Goal: Transaction & Acquisition: Purchase product/service

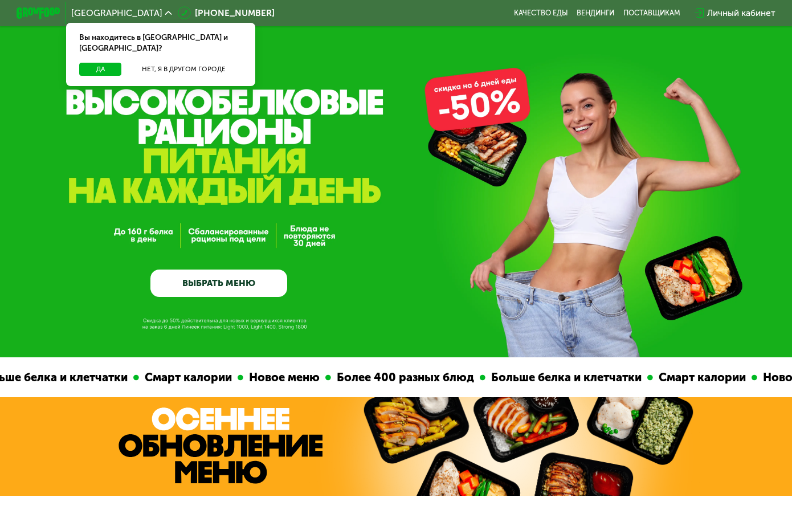
click at [733, 14] on div "Личный кабинет" at bounding box center [741, 12] width 68 height 13
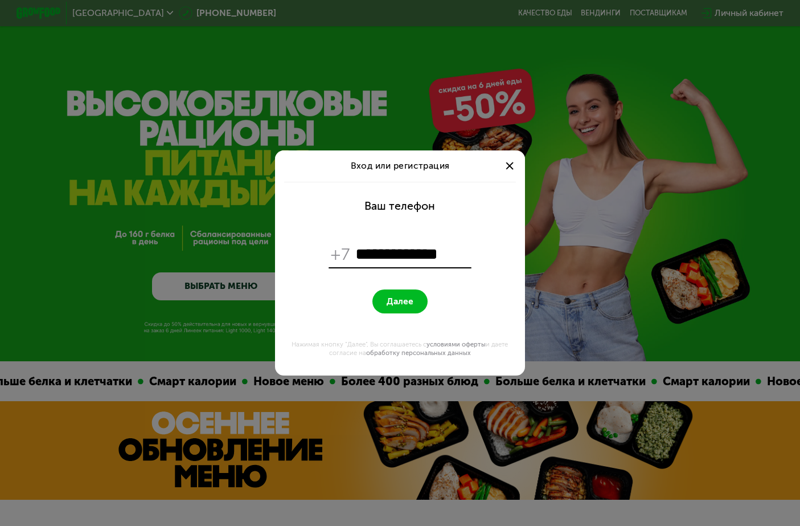
click at [364, 252] on input "**********" at bounding box center [412, 254] width 114 height 21
click at [379, 255] on input "**********" at bounding box center [412, 254] width 114 height 21
type input "**********"
click at [396, 299] on span "Далее" at bounding box center [400, 301] width 27 height 11
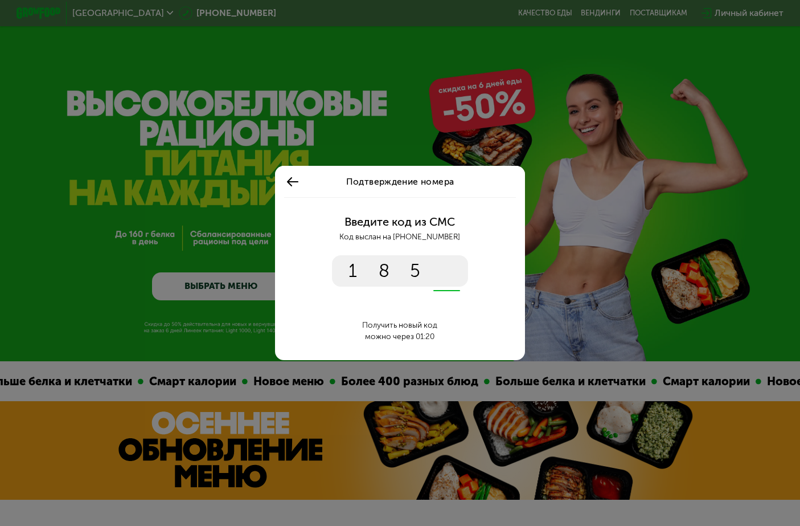
type input "****"
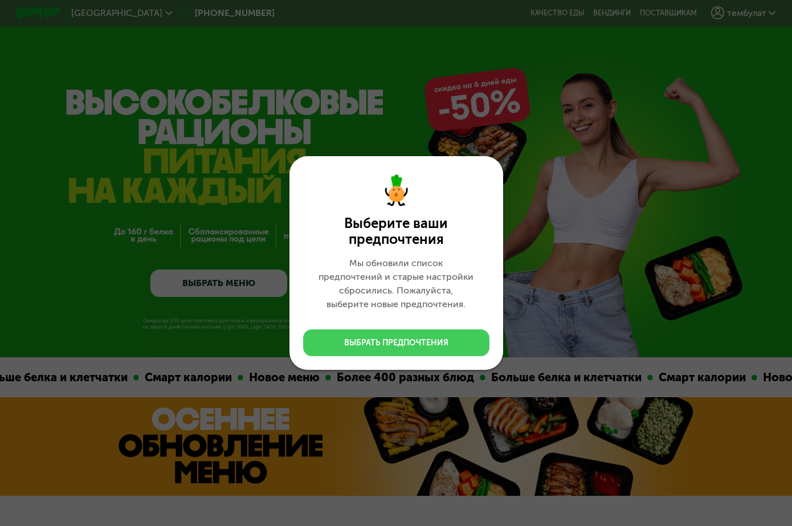
click at [425, 342] on div "Выбрать предпочтения" at bounding box center [396, 342] width 104 height 11
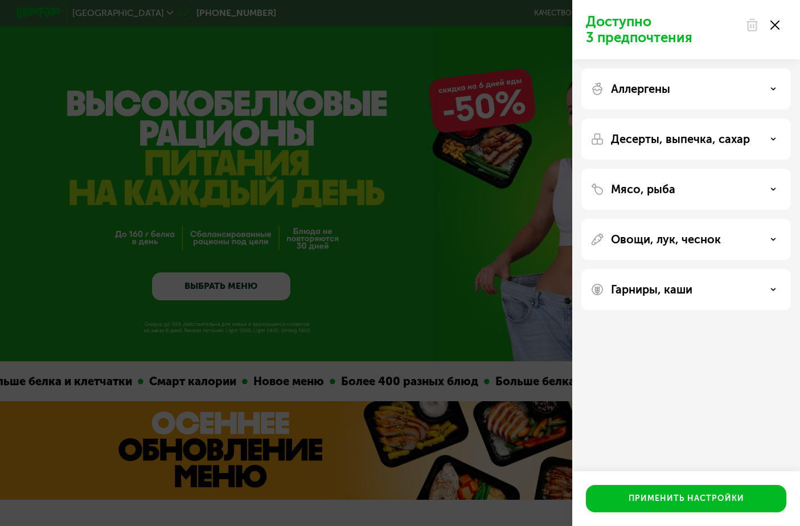
click at [670, 94] on p "Аллергены" at bounding box center [640, 89] width 59 height 14
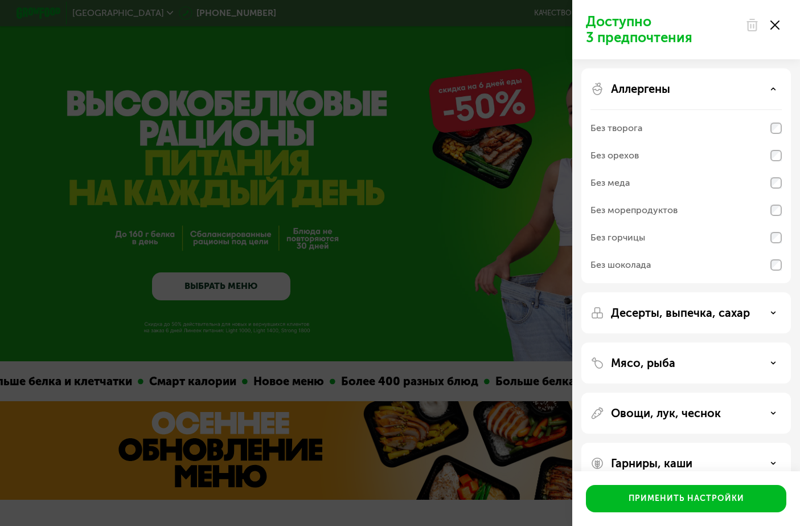
click at [636, 157] on div "Без орехов" at bounding box center [615, 156] width 48 height 14
click at [751, 239] on div "Без горчицы" at bounding box center [686, 237] width 191 height 27
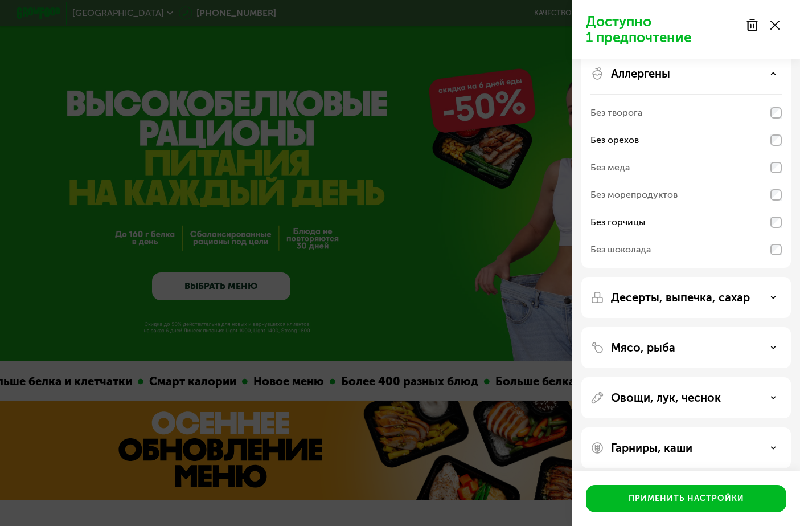
scroll to position [24, 0]
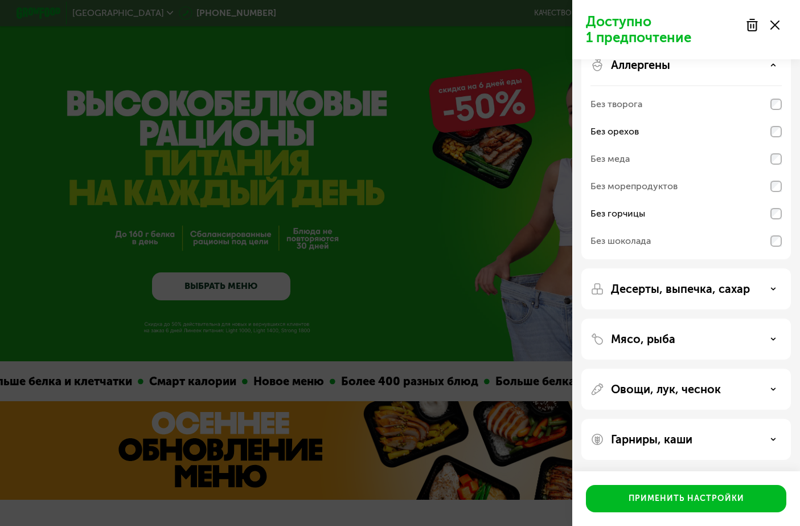
click at [677, 290] on p "Десерты, выпечка, сахар" at bounding box center [680, 289] width 139 height 14
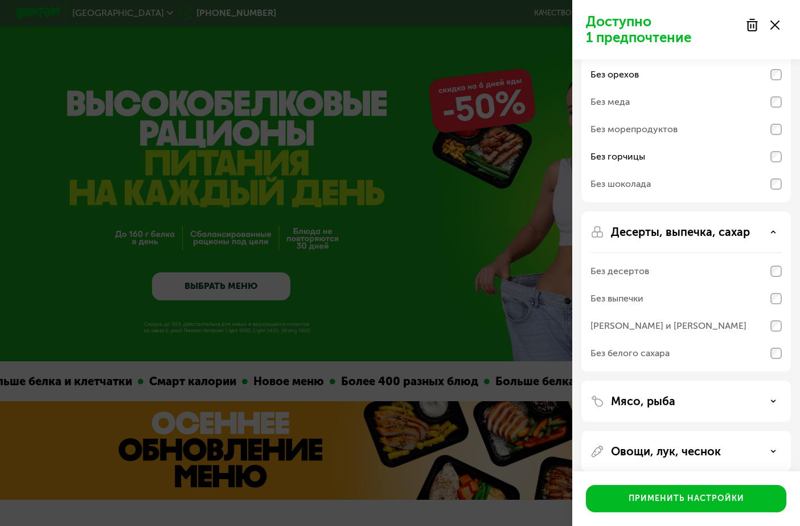
scroll to position [143, 0]
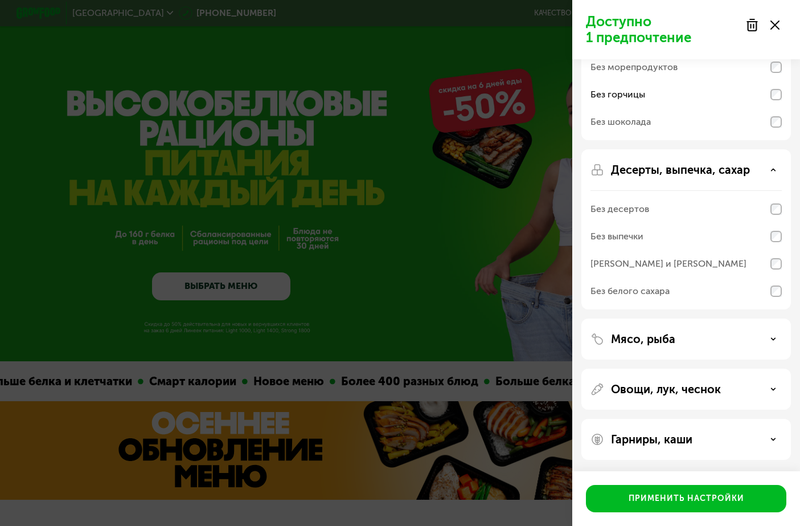
click at [671, 292] on div "Без белого сахара" at bounding box center [686, 290] width 191 height 27
click at [672, 292] on div "Без белого сахара" at bounding box center [686, 290] width 191 height 27
click at [675, 339] on div "Мясо, рыба" at bounding box center [686, 339] width 191 height 14
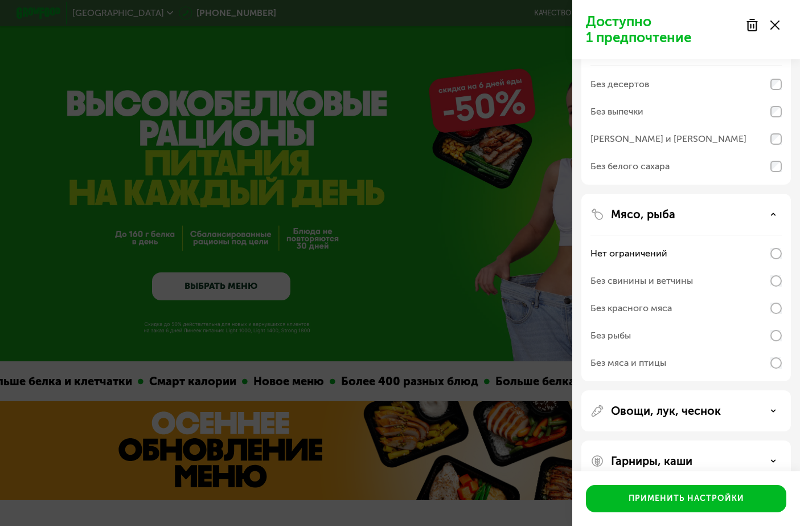
scroll to position [289, 0]
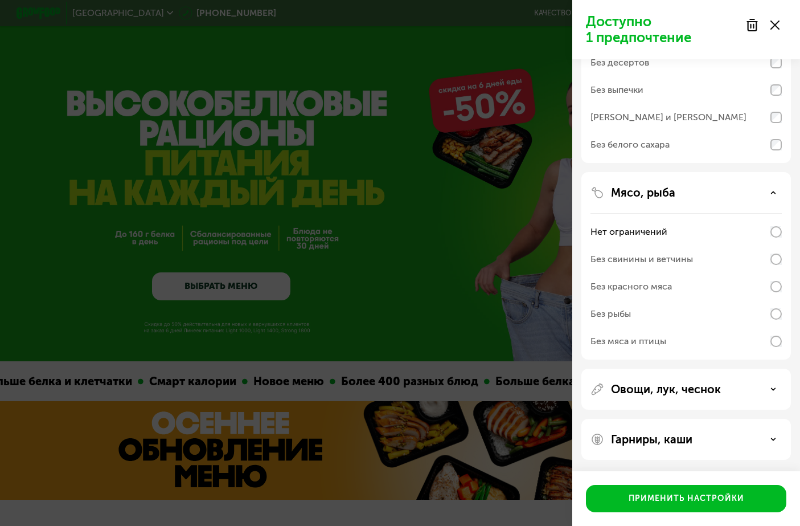
click at [672, 261] on div "Без свинины и ветчины" at bounding box center [642, 259] width 103 height 14
click at [665, 388] on p "Овощи, лук, чеснок" at bounding box center [666, 389] width 110 height 14
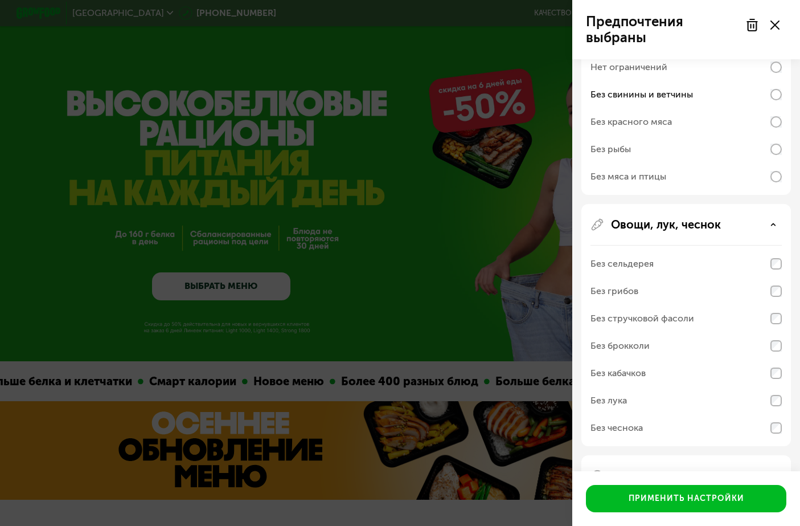
scroll to position [490, 0]
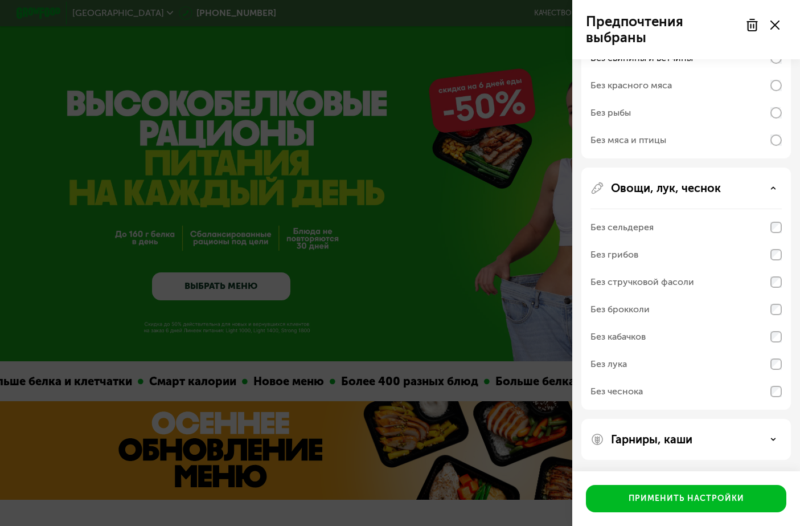
click at [657, 438] on p "Гарниры, каши" at bounding box center [651, 439] width 81 height 14
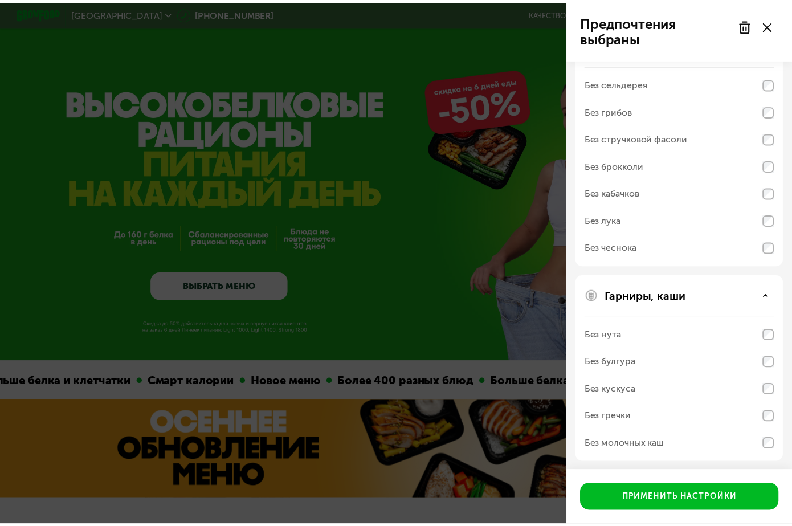
scroll to position [637, 0]
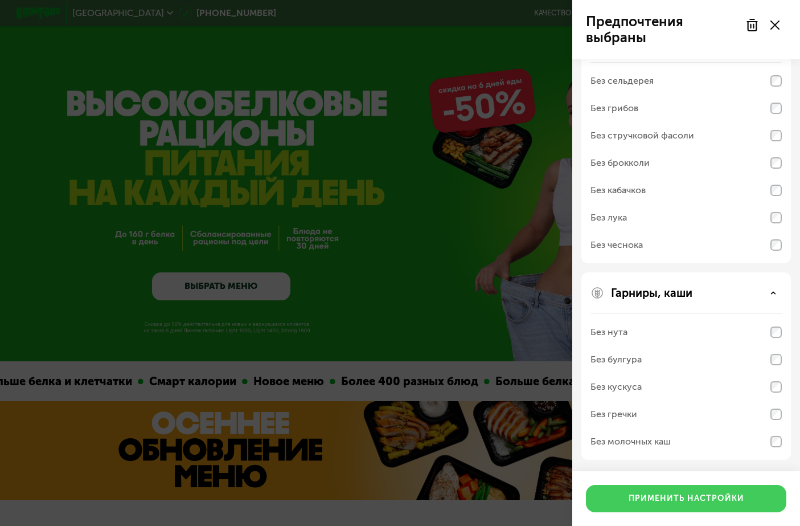
click at [672, 499] on div "Применить настройки" at bounding box center [687, 498] width 116 height 11
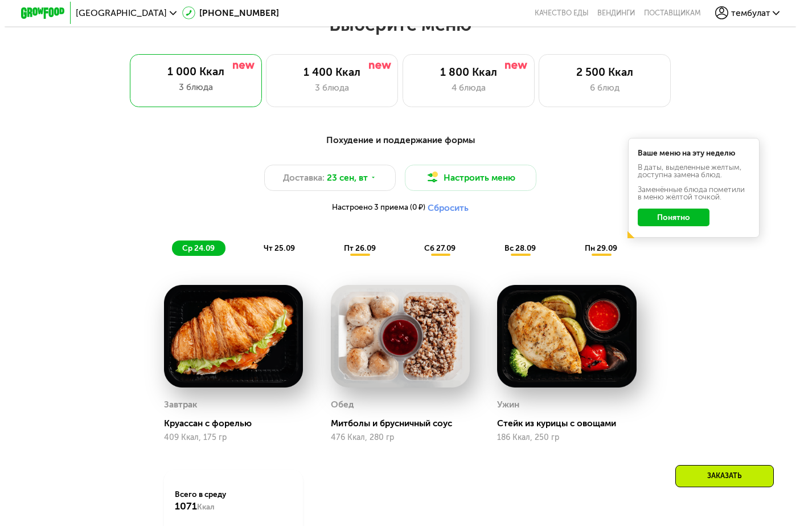
scroll to position [683, 0]
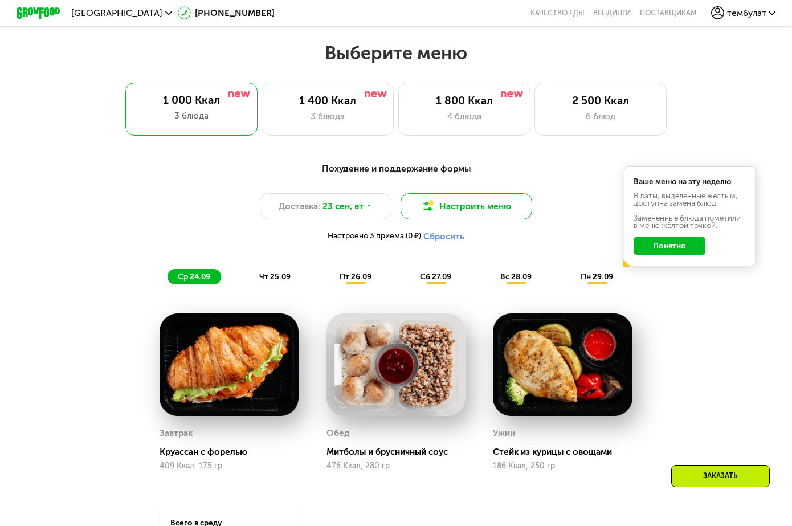
click at [447, 212] on button "Настроить меню" at bounding box center [466, 206] width 132 height 26
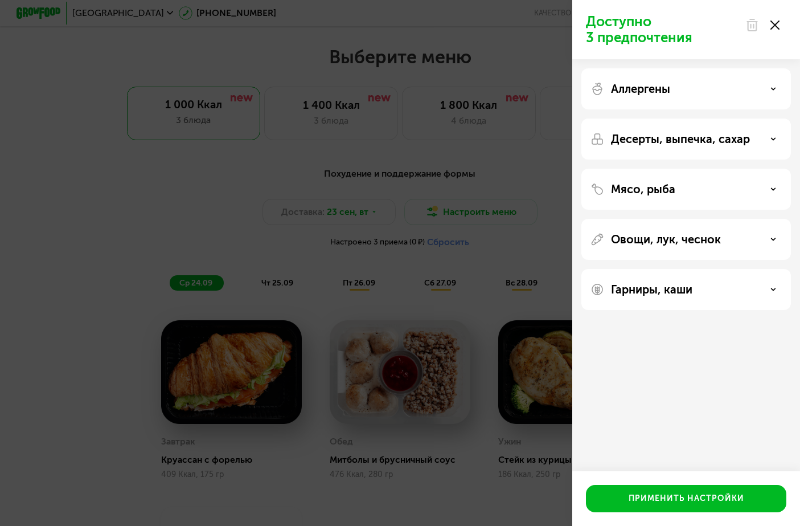
click at [664, 92] on p "Аллергены" at bounding box center [640, 89] width 59 height 14
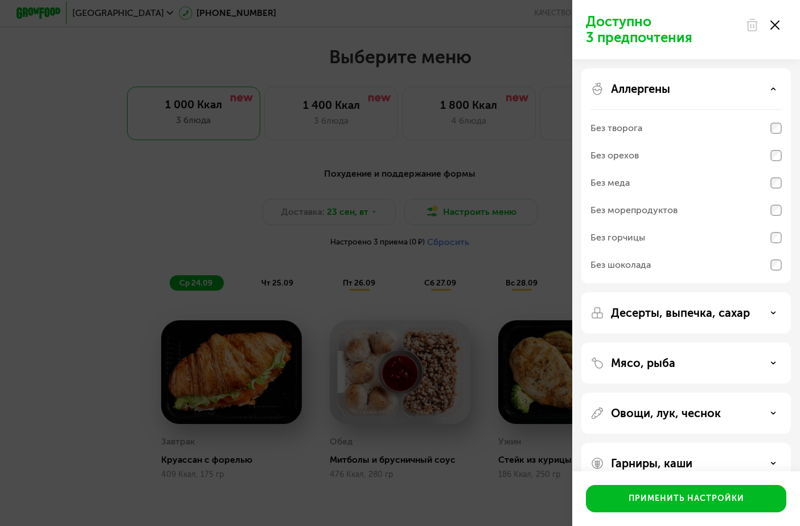
click at [646, 153] on div "Без орехов" at bounding box center [686, 155] width 191 height 27
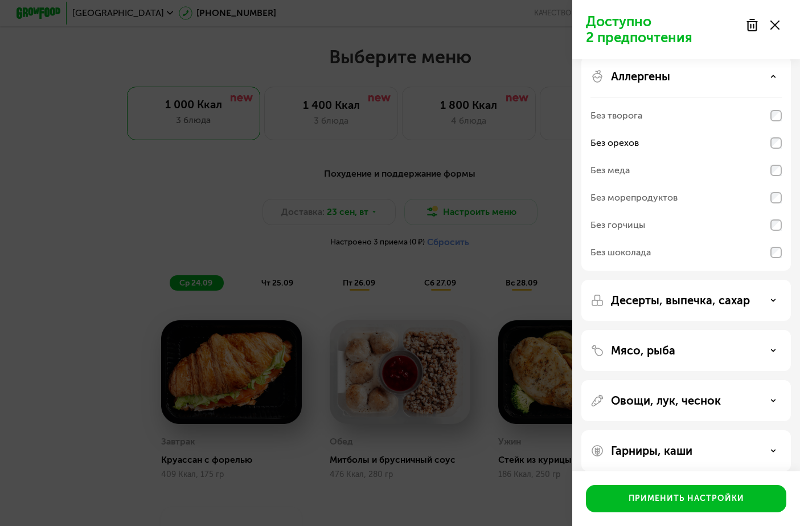
scroll to position [24, 0]
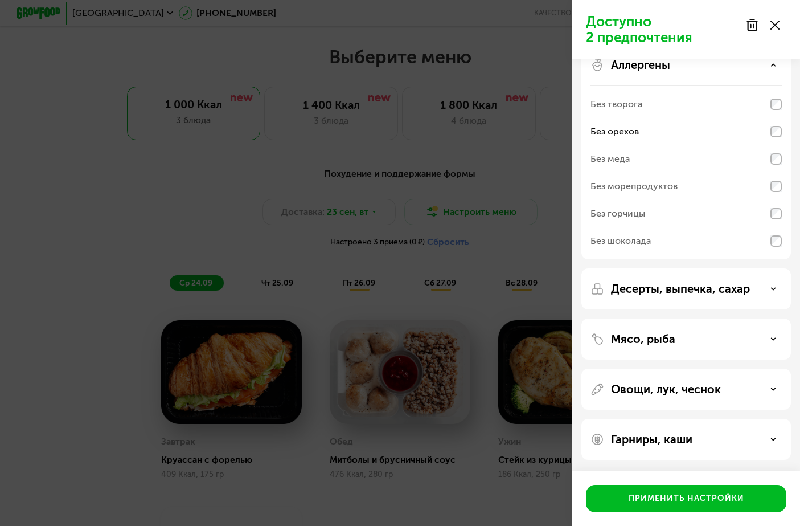
click at [669, 215] on div "Без горчицы" at bounding box center [686, 213] width 191 height 27
click at [679, 284] on p "Десерты, выпечка, сахар" at bounding box center [680, 289] width 139 height 14
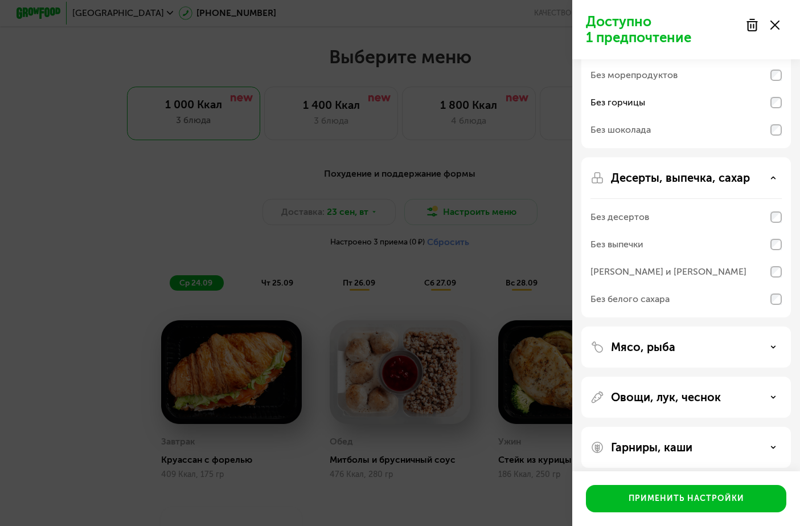
scroll to position [143, 0]
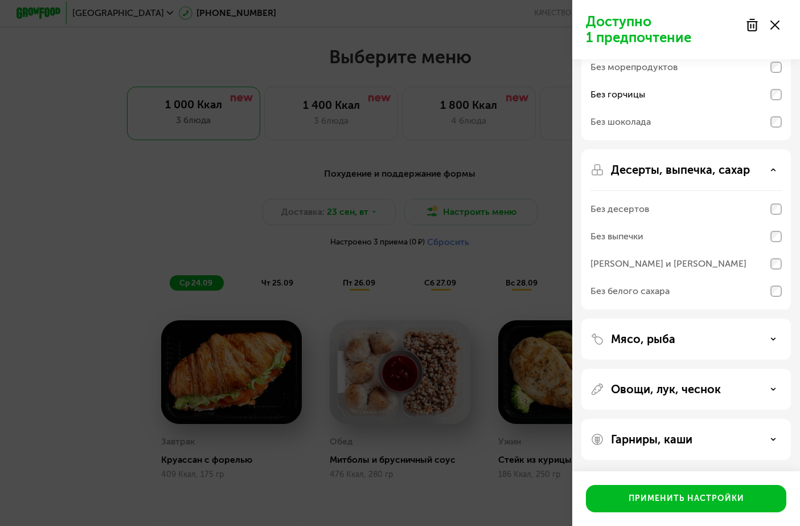
click at [665, 341] on p "Мясо, рыба" at bounding box center [643, 339] width 64 height 14
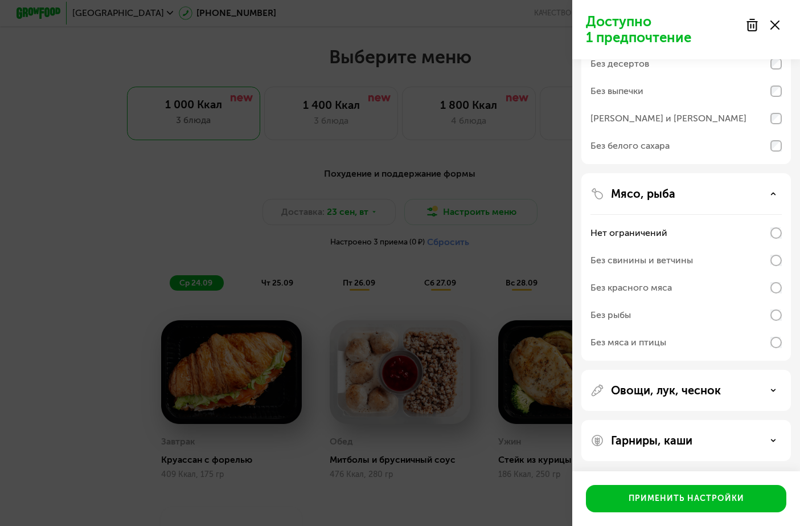
scroll to position [289, 0]
click at [675, 258] on div "Без свинины и ветчины" at bounding box center [642, 259] width 103 height 14
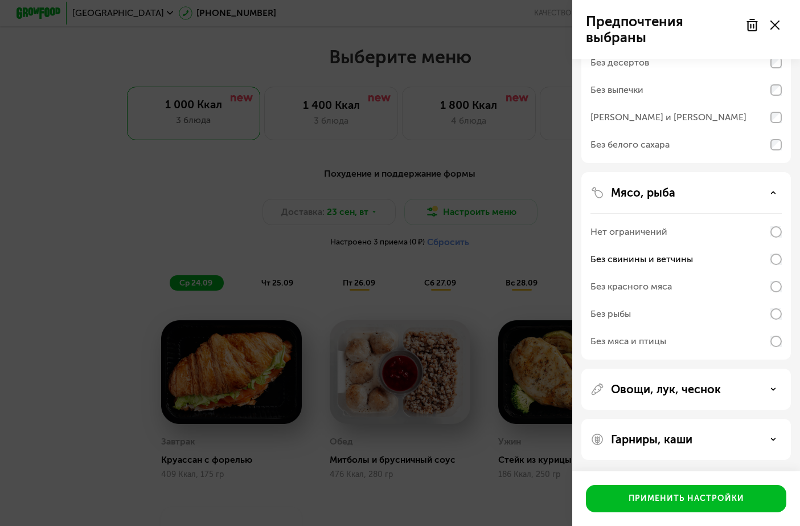
click at [685, 394] on p "Овощи, лук, чеснок" at bounding box center [666, 389] width 110 height 14
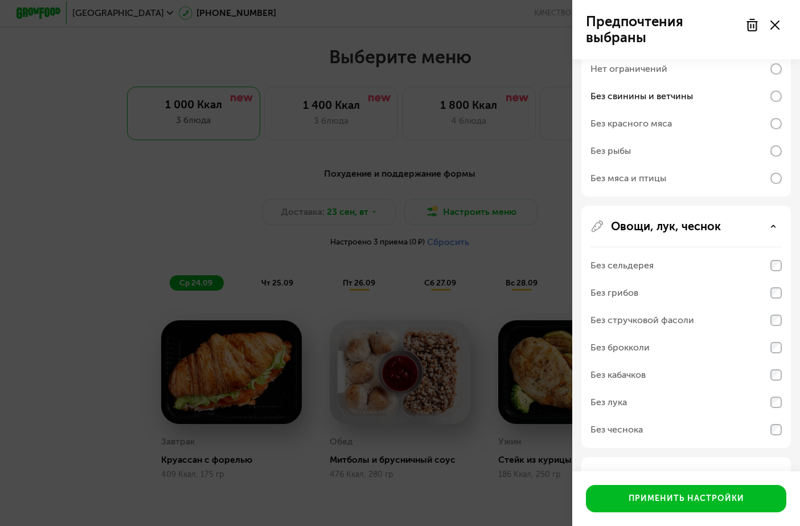
scroll to position [490, 0]
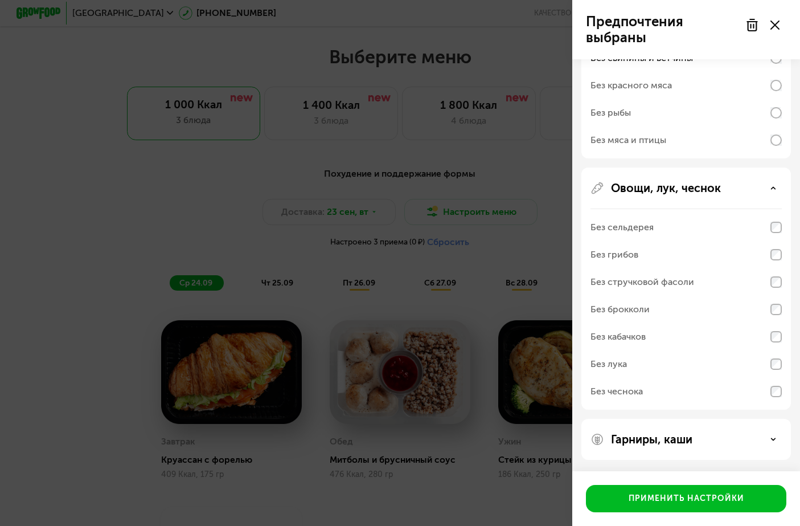
click at [654, 436] on p "Гарниры, каши" at bounding box center [651, 439] width 81 height 14
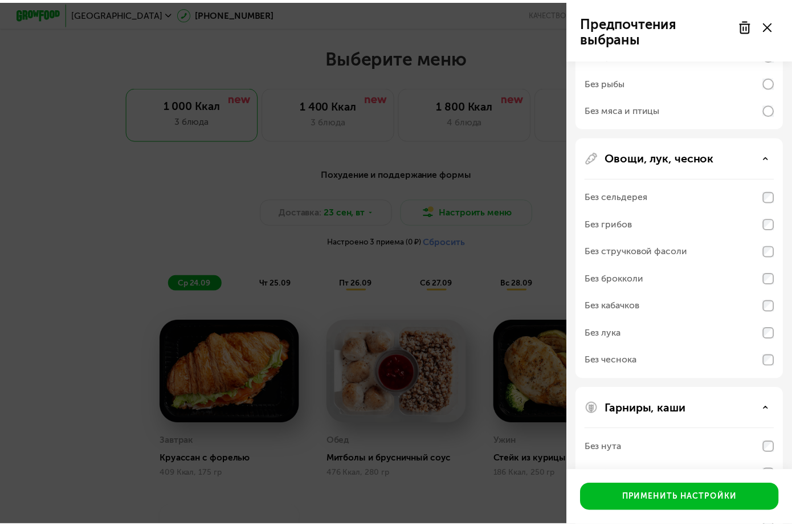
scroll to position [637, 0]
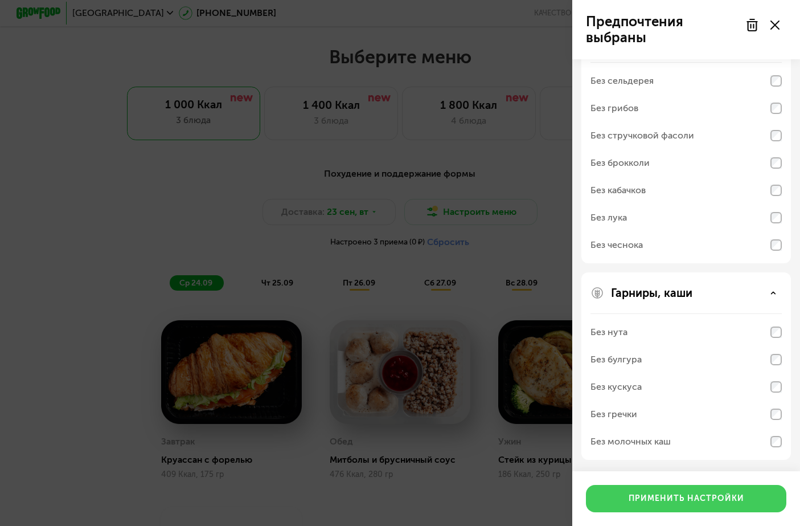
click at [676, 499] on div "Применить настройки" at bounding box center [687, 498] width 116 height 11
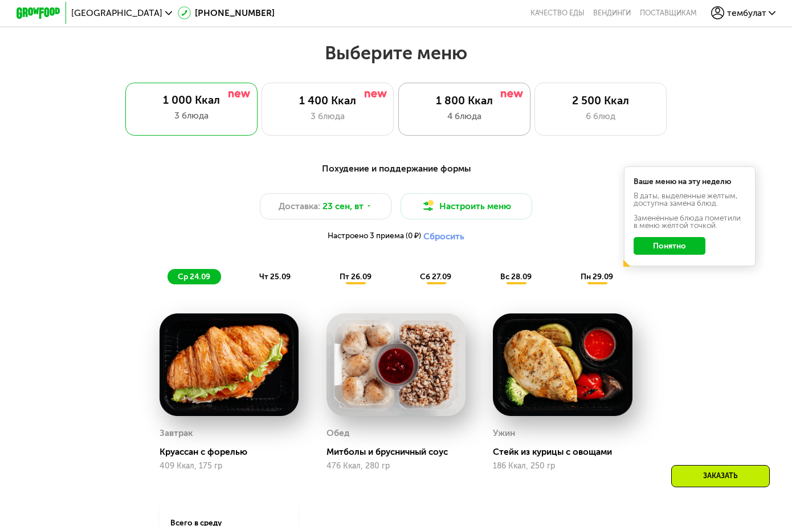
click at [476, 114] on div "4 блюда" at bounding box center [463, 115] width 109 height 13
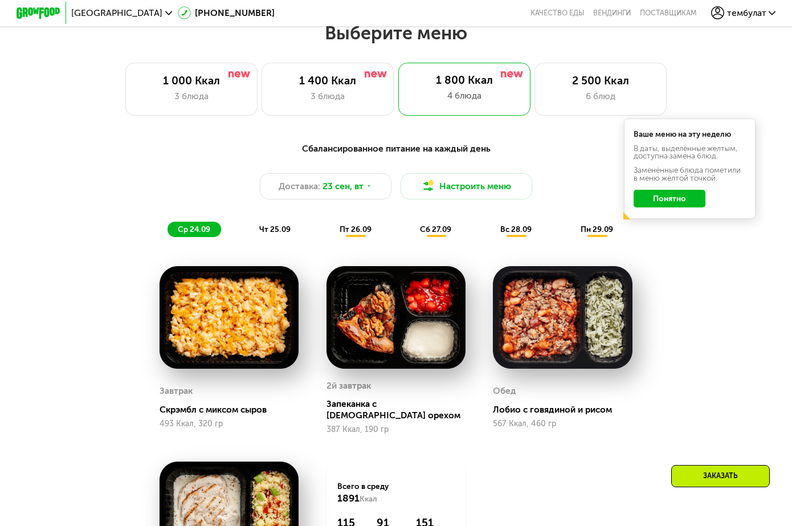
scroll to position [683, 0]
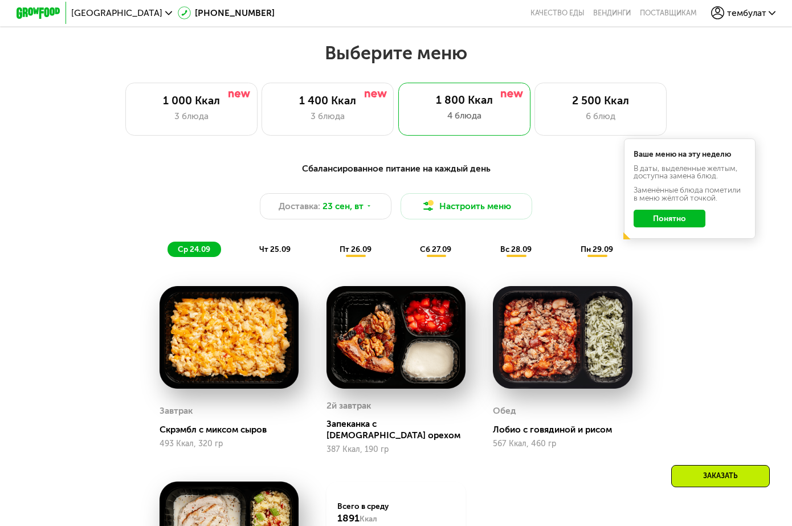
click at [681, 226] on button "Понятно" at bounding box center [669, 219] width 72 height 18
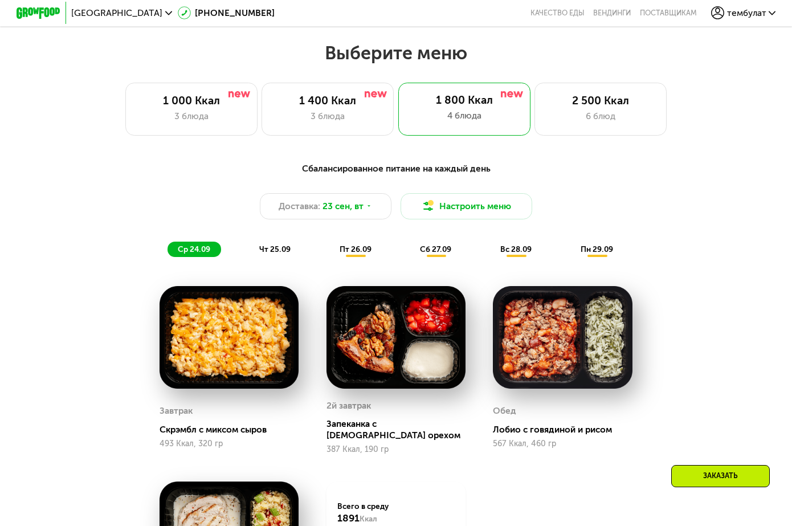
click at [360, 254] on span "пт 26.09" at bounding box center [355, 249] width 32 height 10
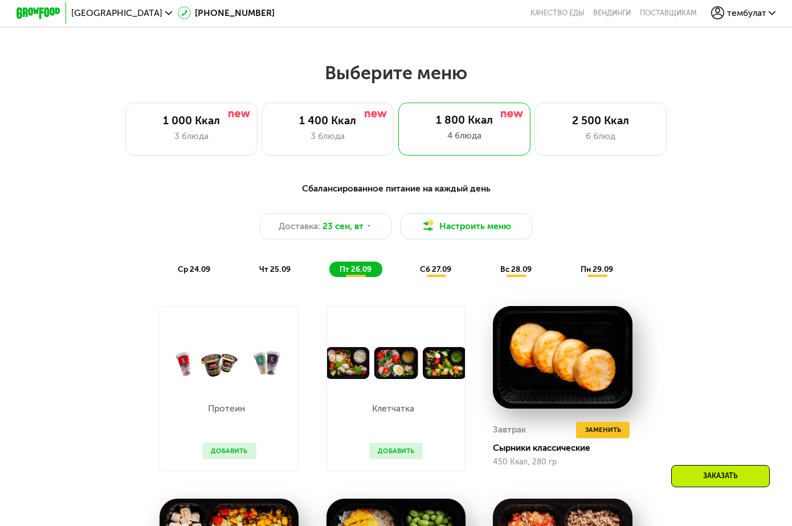
scroll to position [626, 0]
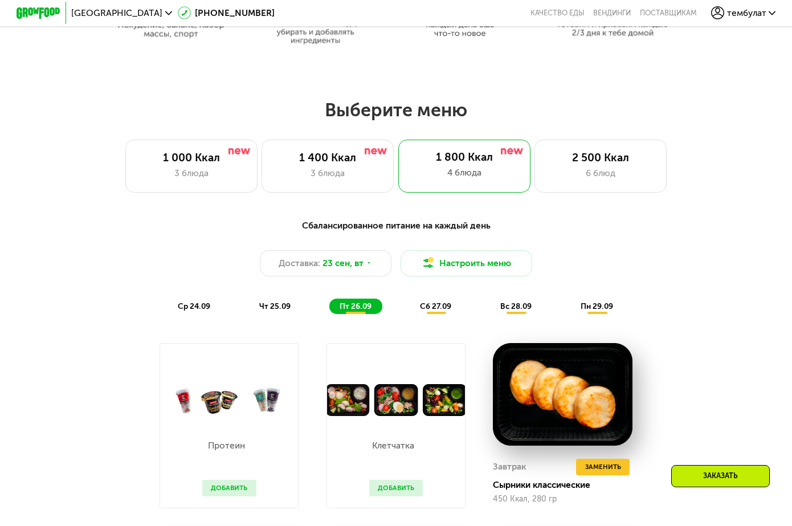
click at [267, 311] on span "чт 25.09" at bounding box center [274, 306] width 31 height 10
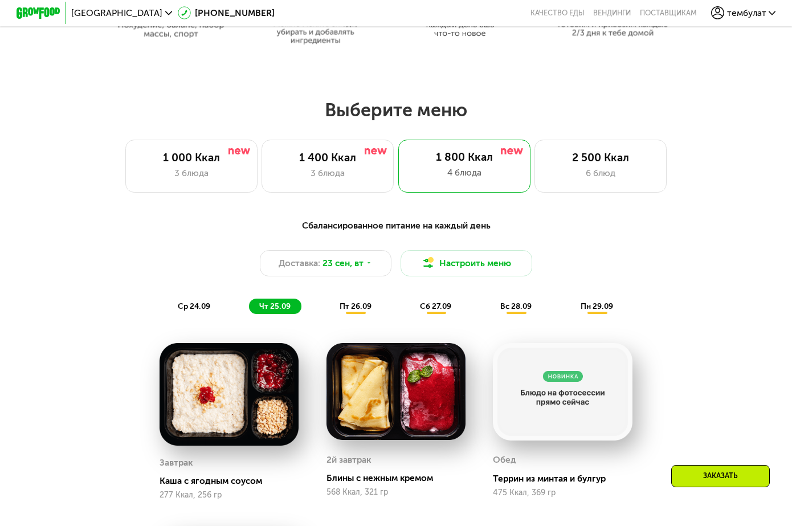
click at [201, 309] on span "ср 24.09" at bounding box center [194, 306] width 32 height 10
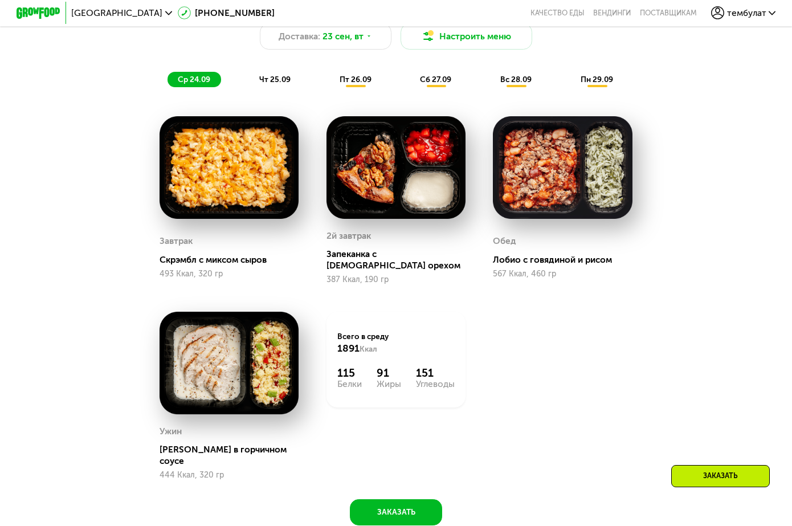
scroll to position [797, 0]
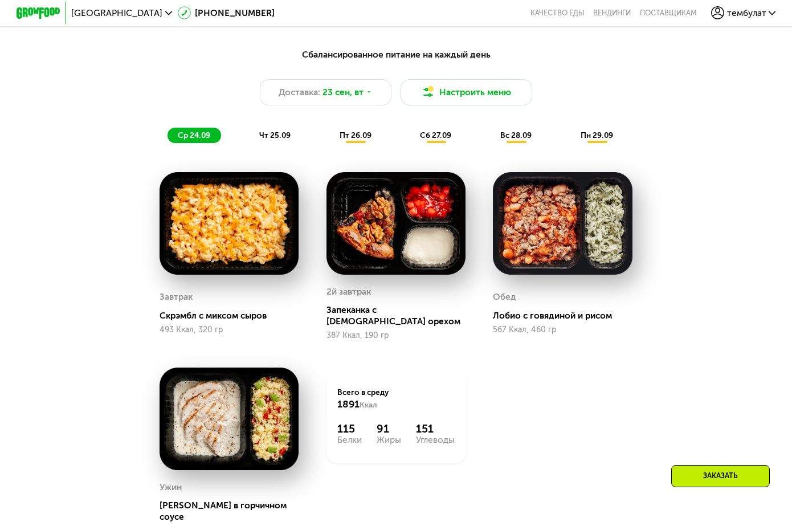
click at [395, 317] on div "Запеканка с [DEMOGRAPHIC_DATA] орехом" at bounding box center [400, 315] width 148 height 22
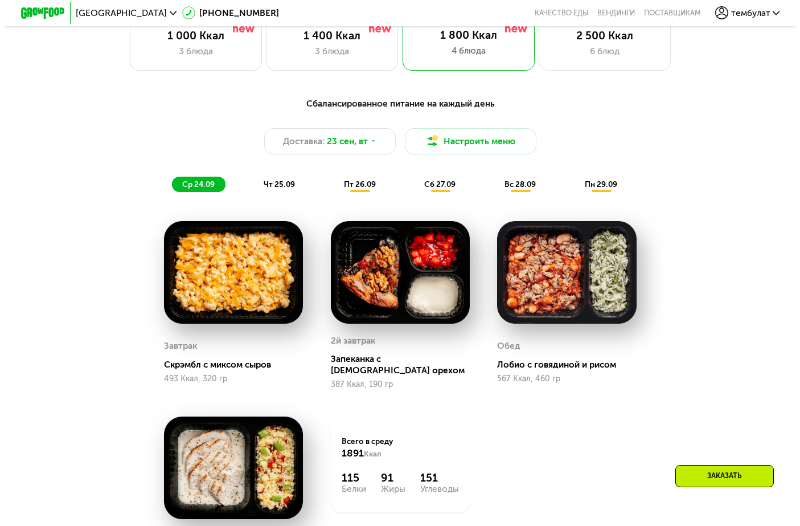
scroll to position [683, 0]
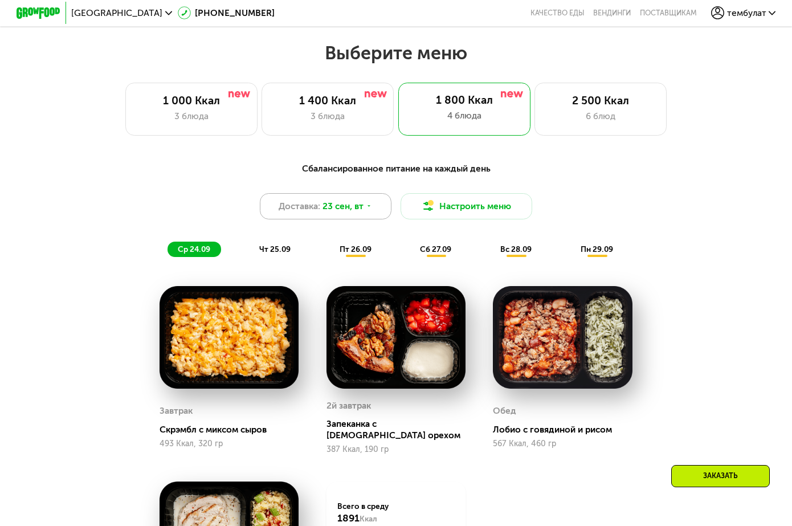
click at [369, 210] on icon at bounding box center [369, 206] width 7 height 7
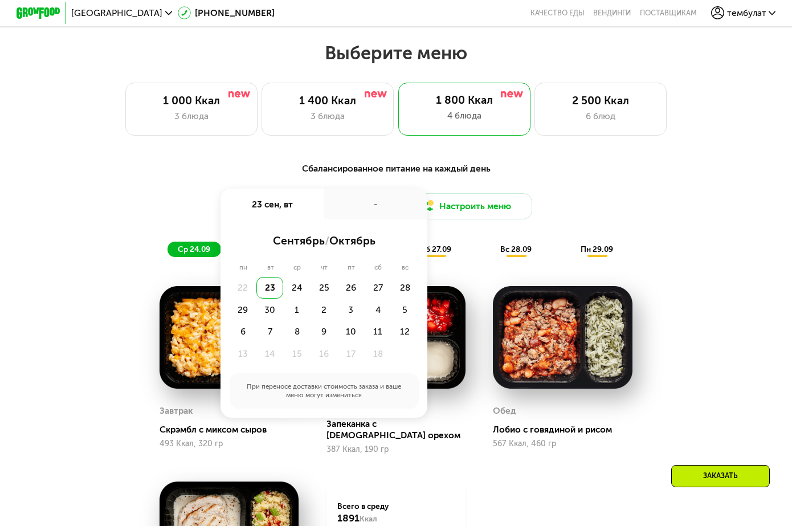
click at [596, 212] on div "Доставка: [DATE] сен, вт - сентябрь / октябрь пн вт ср чт пт сб вс 22 23 24 25 …" at bounding box center [396, 206] width 651 height 26
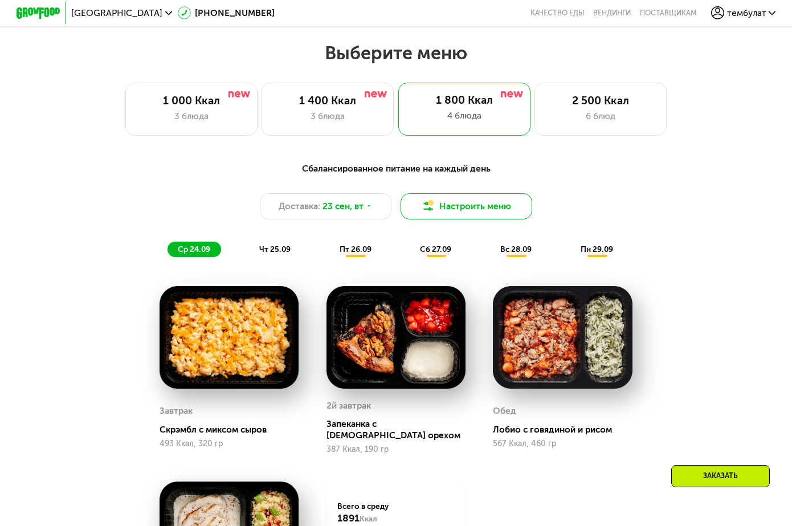
click at [488, 217] on button "Настроить меню" at bounding box center [466, 206] width 132 height 26
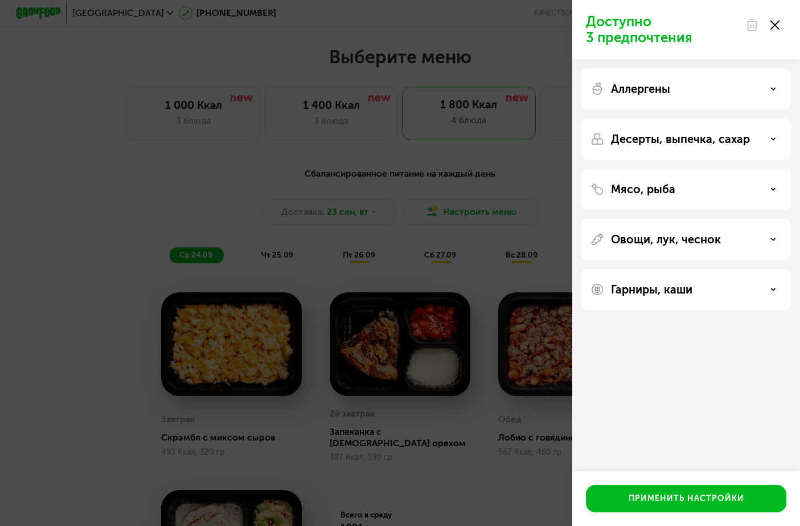
click at [636, 96] on div "Аллергены" at bounding box center [686, 88] width 210 height 41
click at [739, 86] on div "Аллергены" at bounding box center [686, 89] width 191 height 14
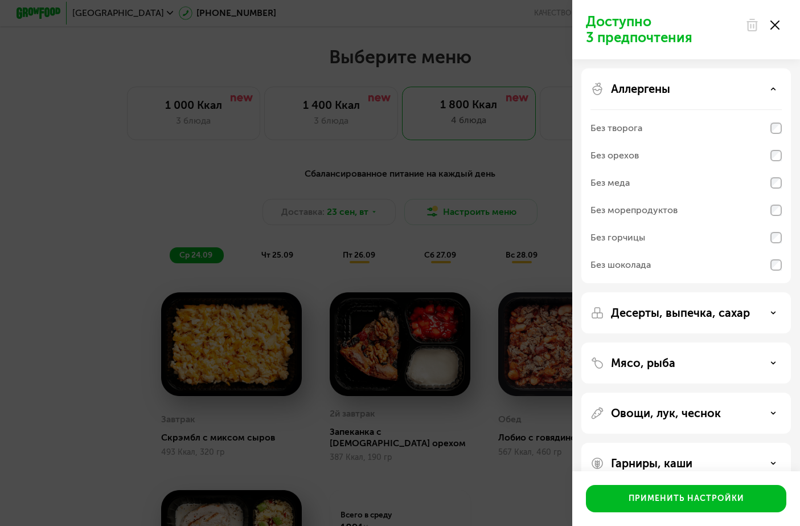
click at [634, 154] on div "Без орехов" at bounding box center [615, 156] width 48 height 14
click at [691, 242] on div "Без горчицы" at bounding box center [686, 237] width 191 height 27
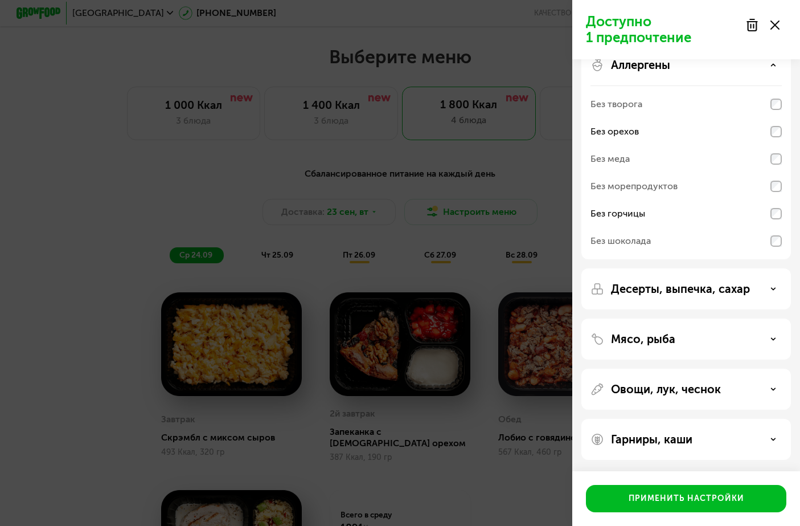
click at [691, 298] on div "Десерты, выпечка, сахар" at bounding box center [686, 288] width 210 height 41
click at [689, 287] on p "Десерты, выпечка, сахар" at bounding box center [680, 289] width 139 height 14
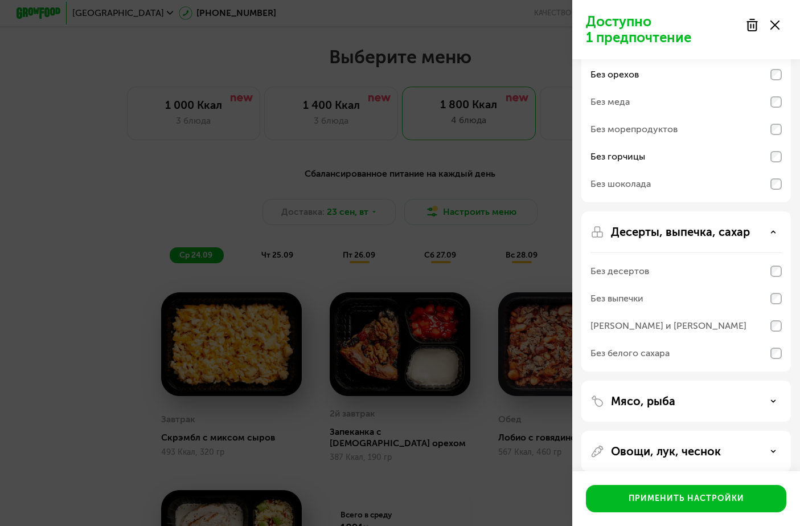
click at [667, 404] on p "Мясо, рыба" at bounding box center [643, 401] width 64 height 14
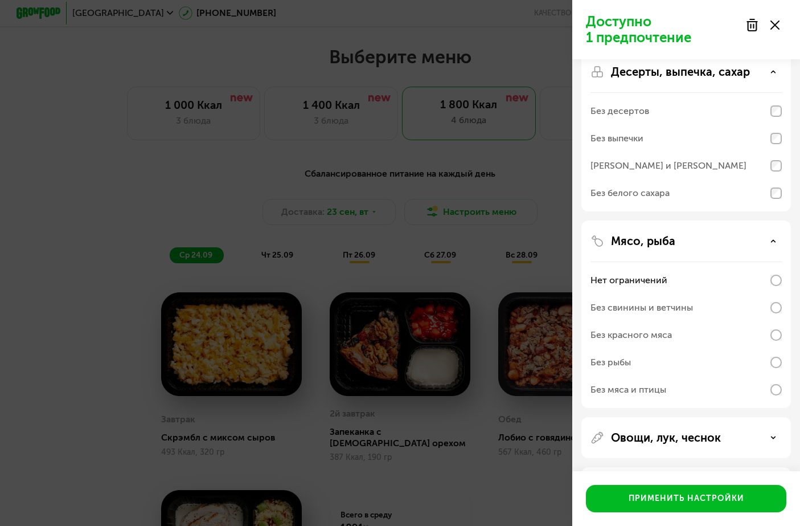
scroll to position [289, 0]
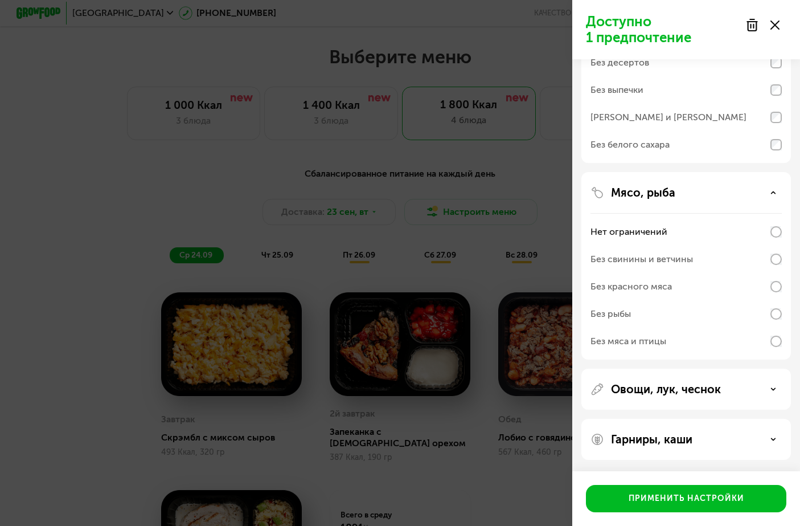
click at [660, 261] on div "Без свинины и ветчины" at bounding box center [642, 259] width 103 height 14
click at [655, 393] on p "Овощи, лук, чеснок" at bounding box center [666, 389] width 110 height 14
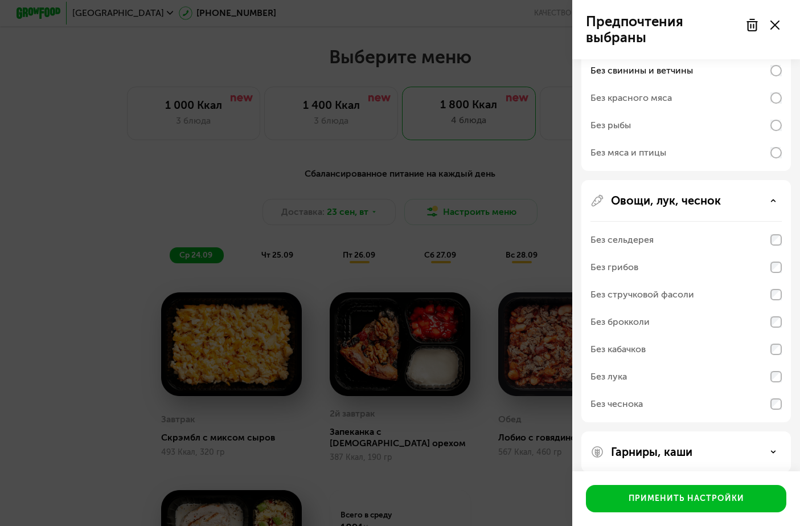
scroll to position [490, 0]
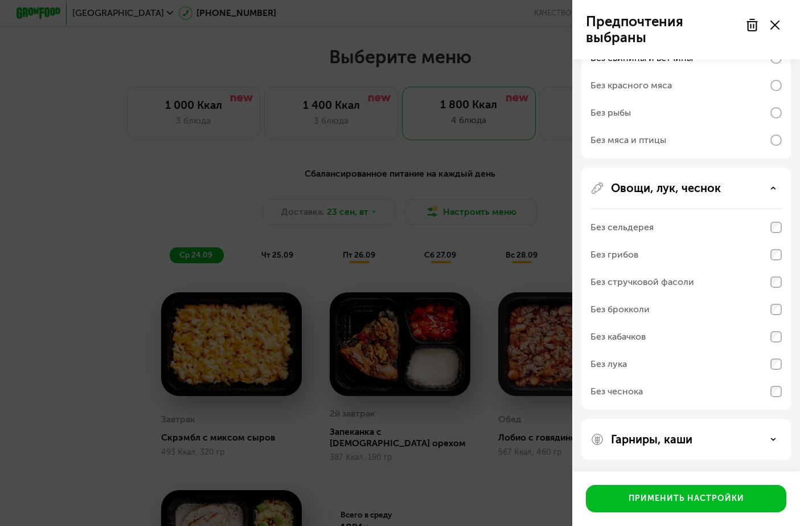
click at [655, 438] on p "Гарниры, каши" at bounding box center [651, 439] width 81 height 14
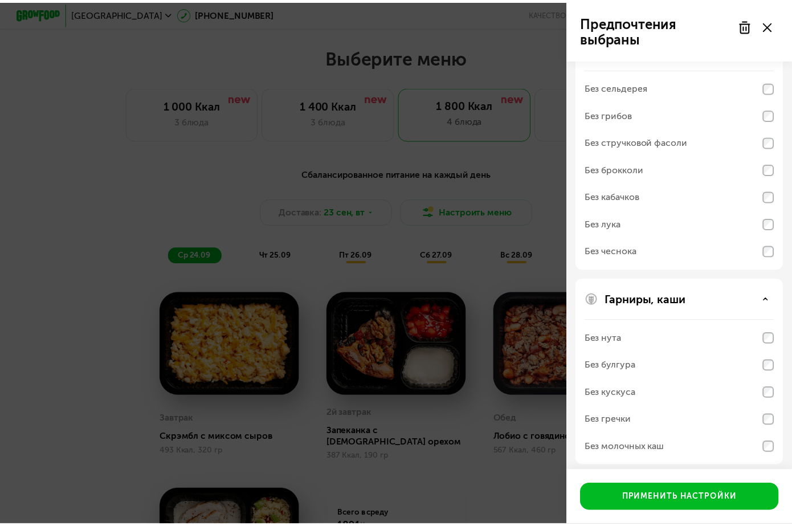
scroll to position [637, 0]
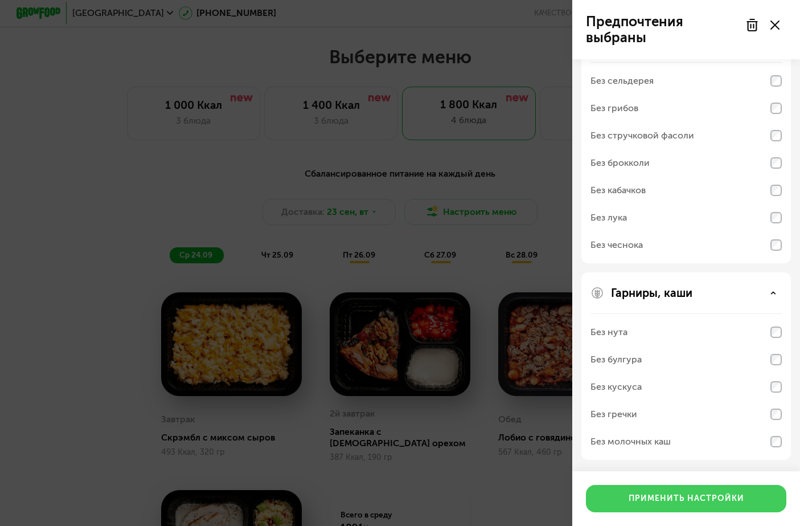
click at [689, 498] on div "Применить настройки" at bounding box center [687, 498] width 116 height 11
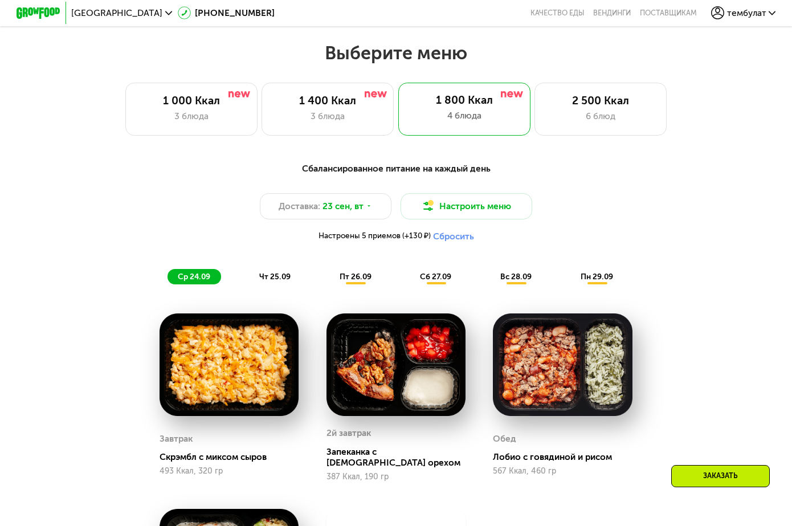
click at [451, 241] on button "Сбросить" at bounding box center [453, 236] width 41 height 11
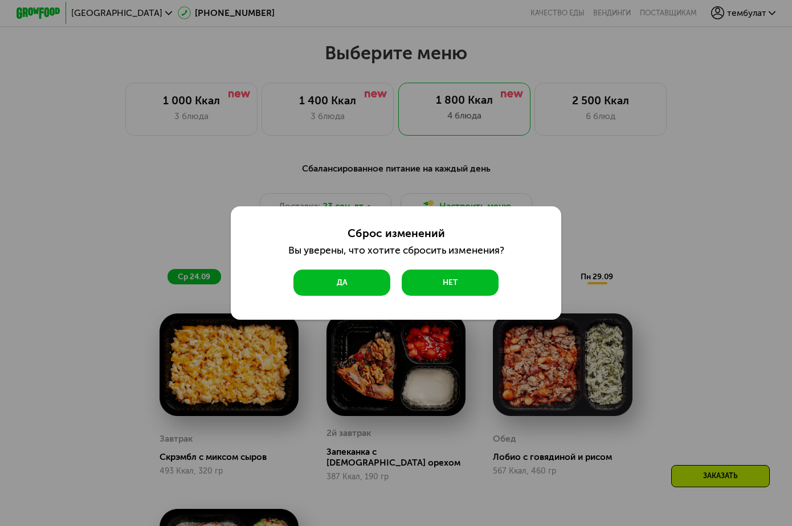
click at [363, 289] on button "Да" at bounding box center [341, 282] width 97 height 26
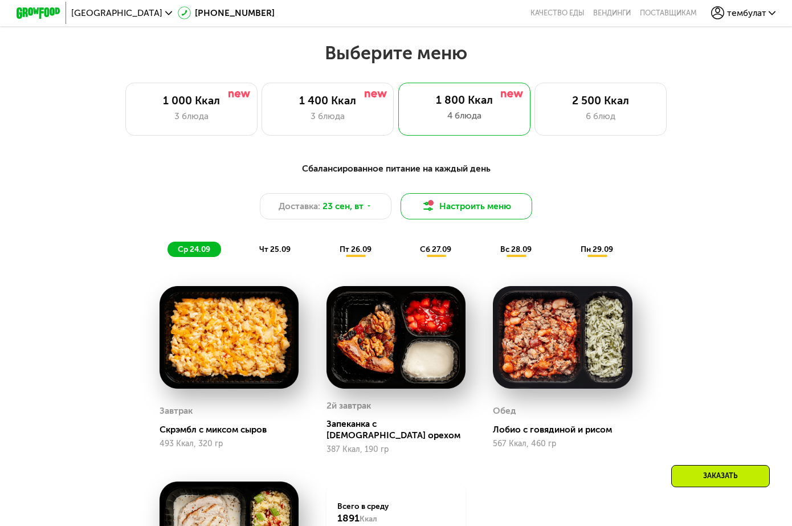
click at [459, 214] on button "Настроить меню" at bounding box center [466, 206] width 132 height 26
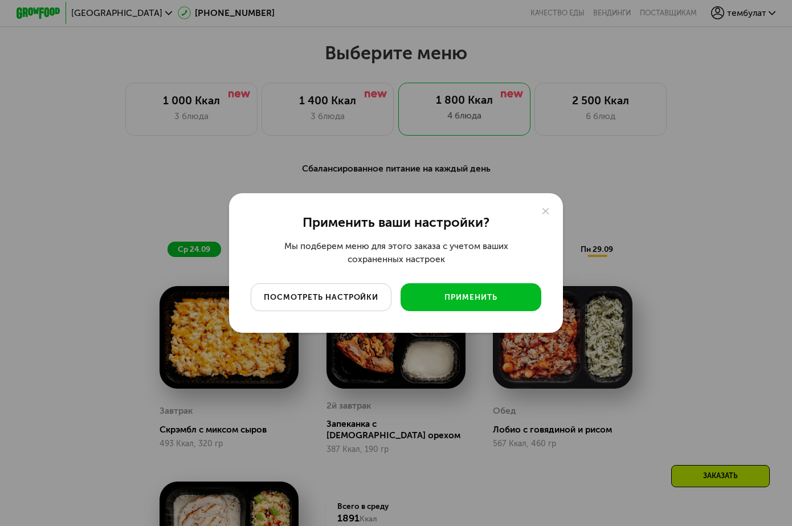
click at [355, 304] on button "посмотреть настройки" at bounding box center [321, 296] width 141 height 27
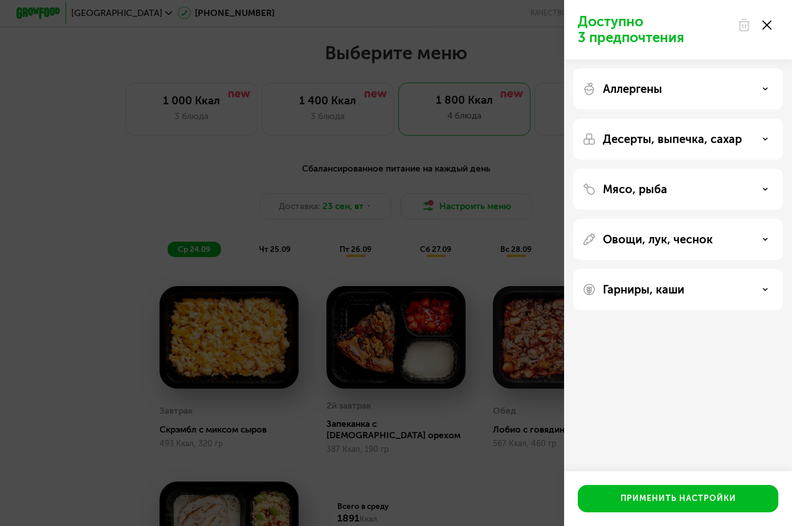
click at [658, 100] on div "Аллергены" at bounding box center [678, 88] width 210 height 41
click at [691, 85] on div "Аллергены" at bounding box center [677, 89] width 191 height 14
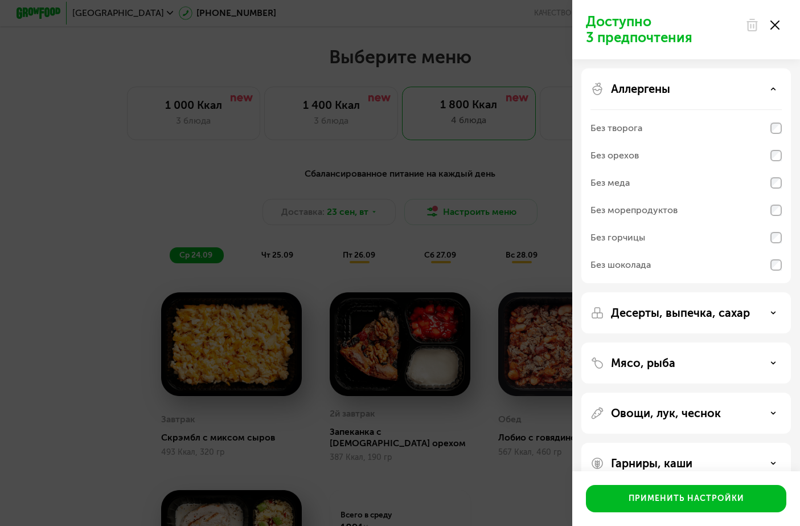
click at [650, 157] on div "Без орехов" at bounding box center [686, 155] width 191 height 27
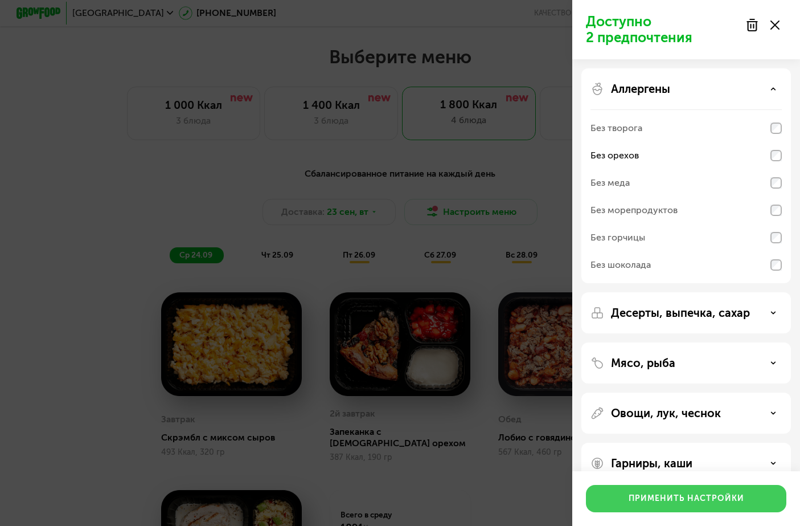
click at [663, 498] on div "Применить настройки" at bounding box center [687, 498] width 116 height 11
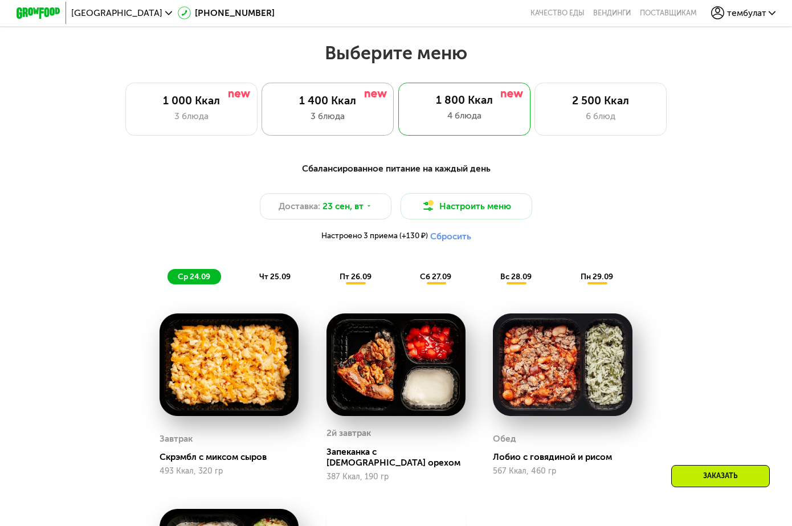
click at [327, 121] on div "3 блюда" at bounding box center [327, 115] width 109 height 13
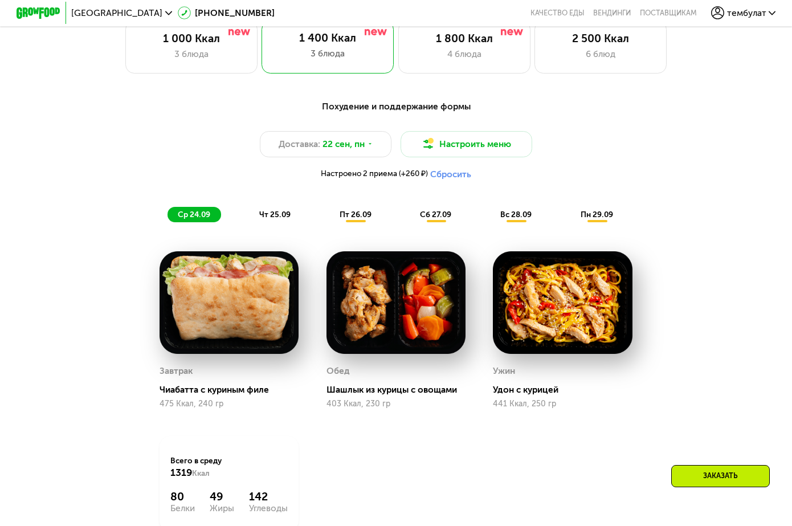
scroll to position [740, 0]
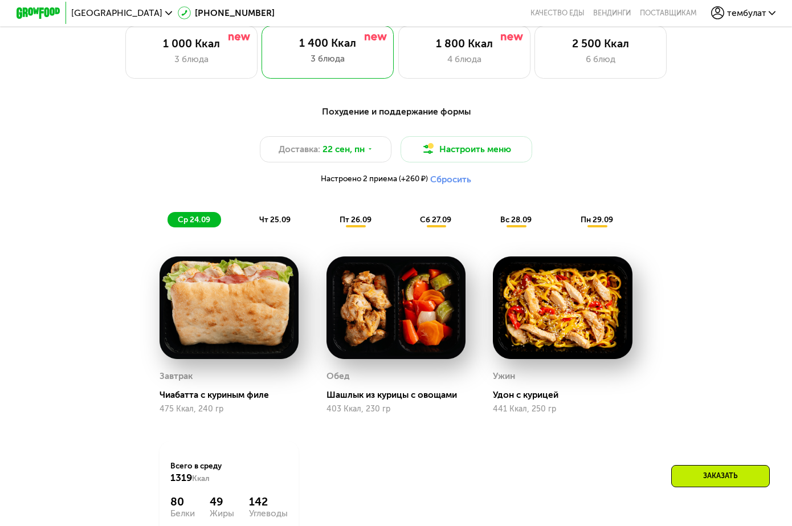
click at [272, 224] on span "чт 25.09" at bounding box center [274, 220] width 31 height 10
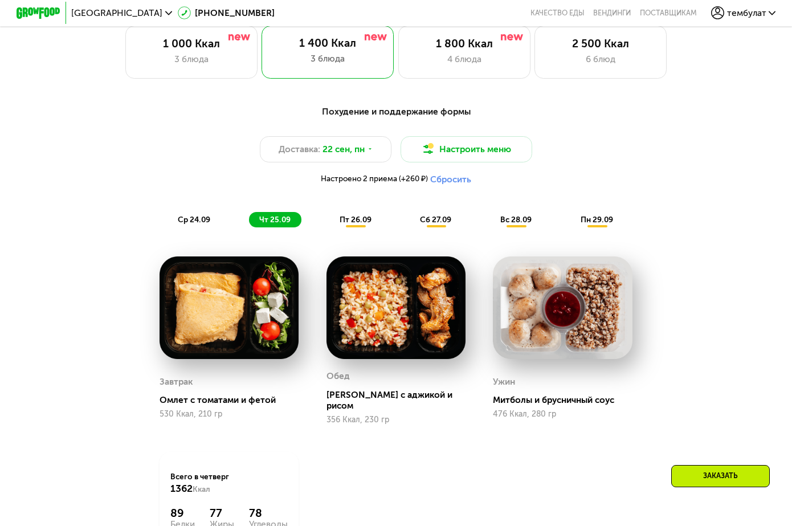
click at [528, 400] on div "Митболы и брусничный соус" at bounding box center [567, 399] width 148 height 11
click at [563, 325] on img at bounding box center [563, 307] width 140 height 103
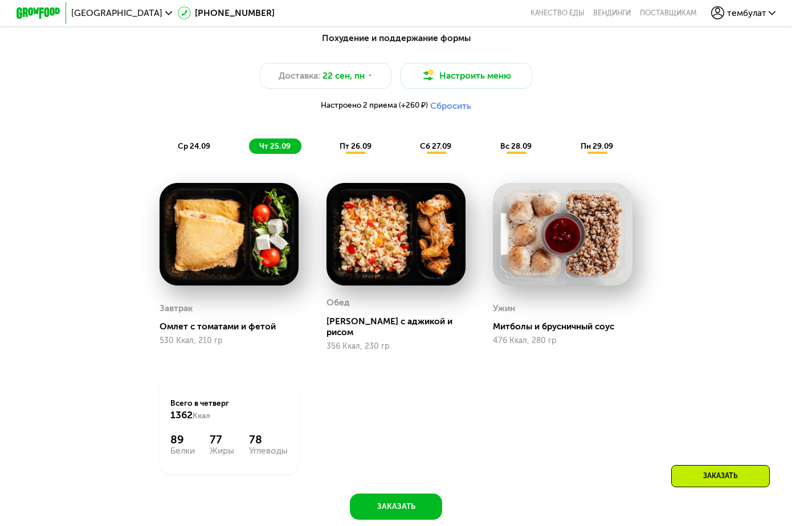
scroll to position [854, 0]
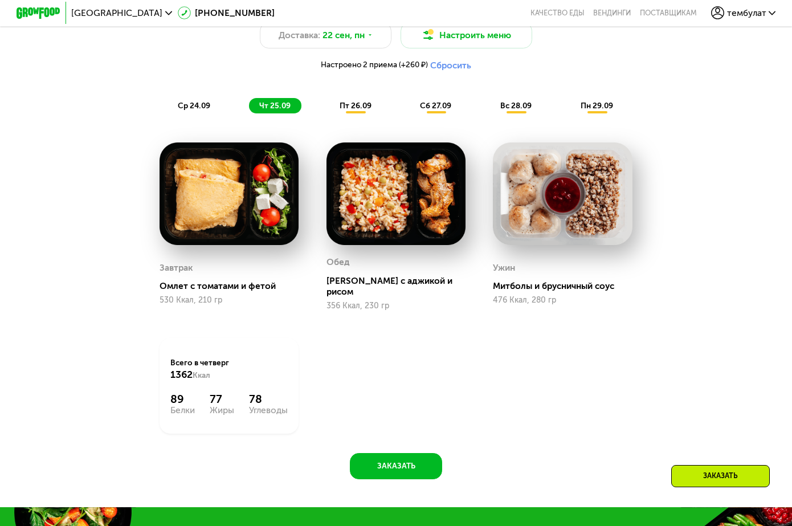
click at [354, 110] on span "пт 26.09" at bounding box center [355, 106] width 32 height 10
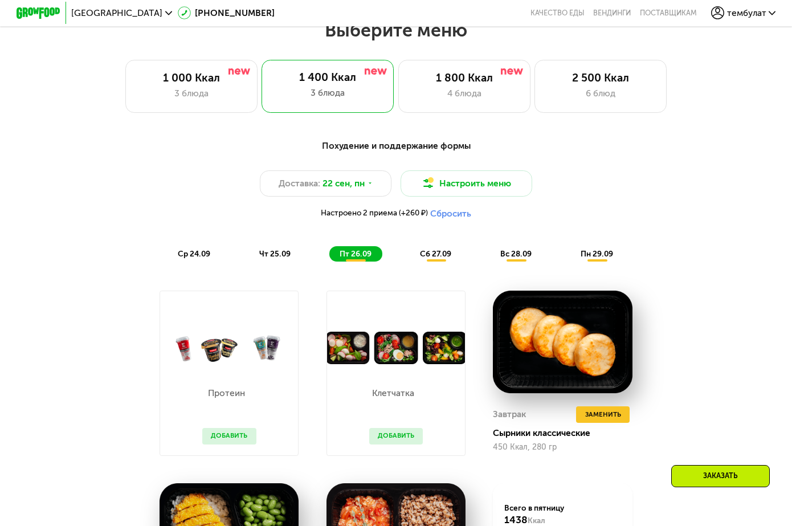
scroll to position [683, 0]
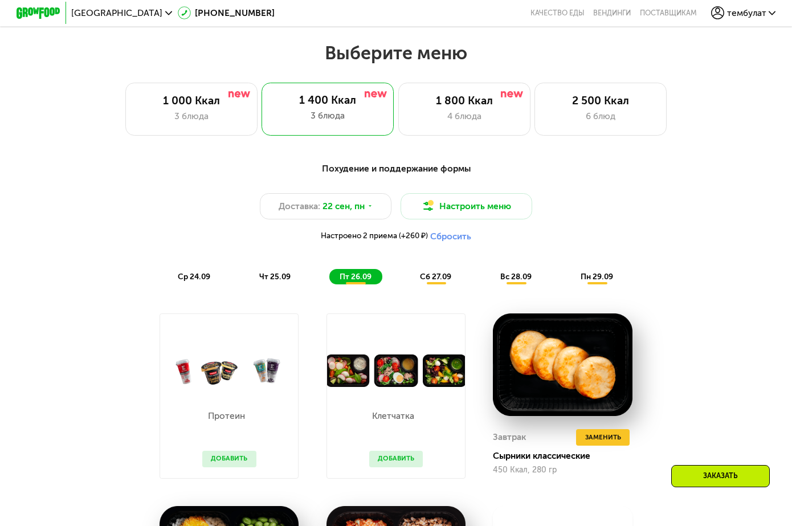
click at [431, 284] on div "сб 27.09" at bounding box center [436, 276] width 52 height 15
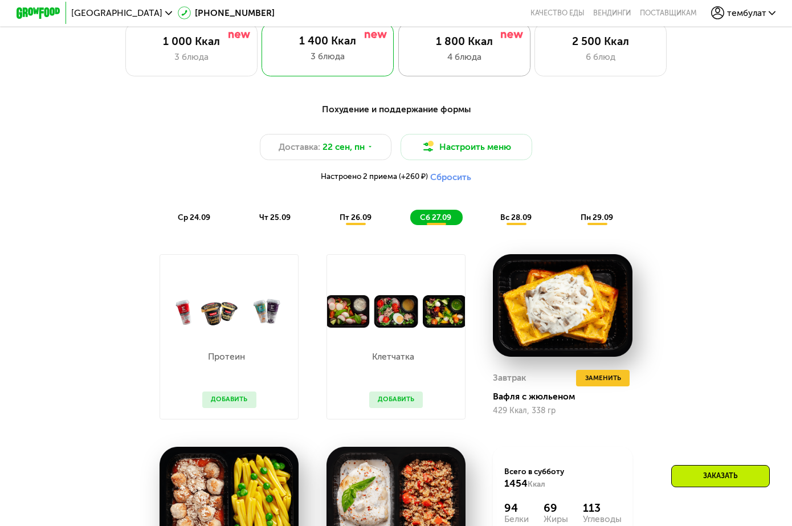
scroll to position [626, 0]
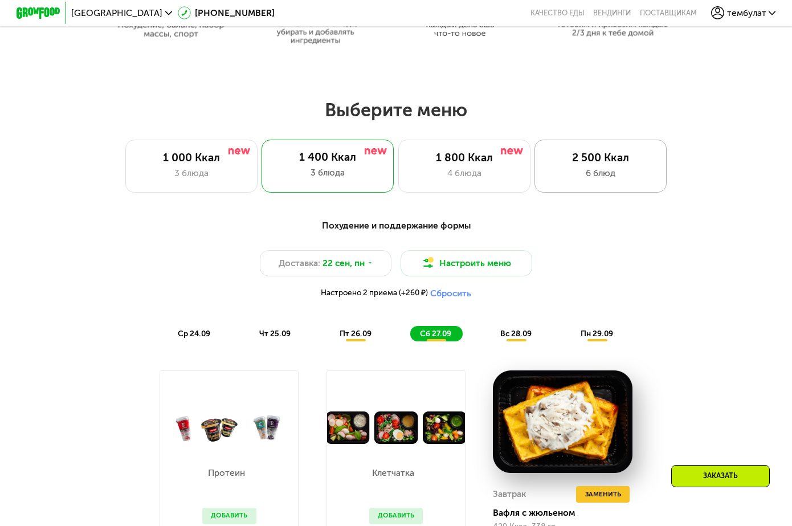
click at [607, 164] on div "2 500 Ккал" at bounding box center [600, 157] width 109 height 13
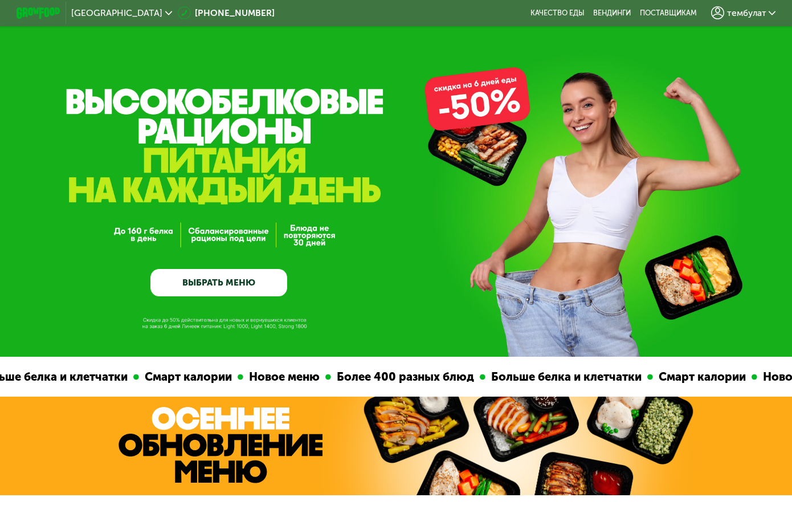
scroll to position [0, 0]
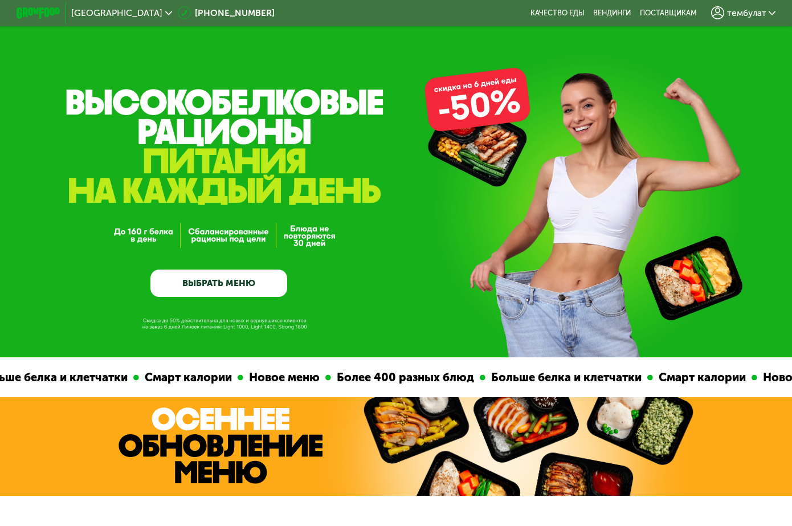
click at [248, 285] on link "ВЫБРАТЬ МЕНЮ" at bounding box center [218, 282] width 137 height 27
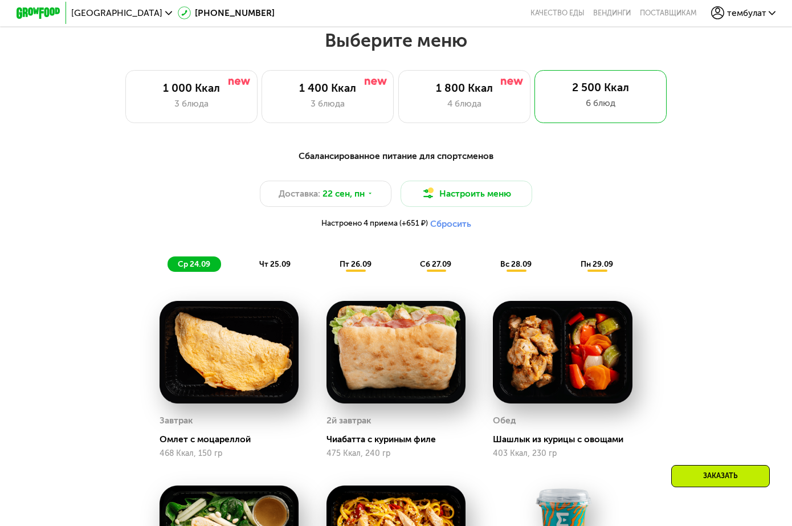
scroll to position [475, 0]
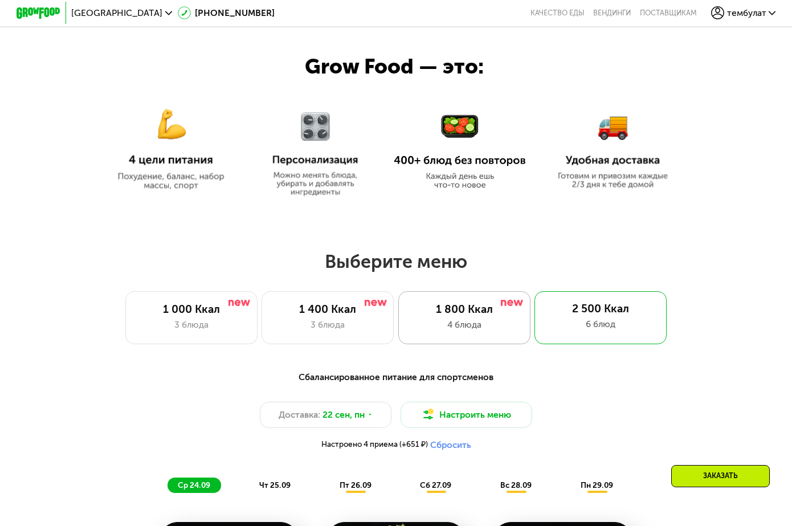
click at [484, 325] on div "4 блюда" at bounding box center [463, 324] width 109 height 13
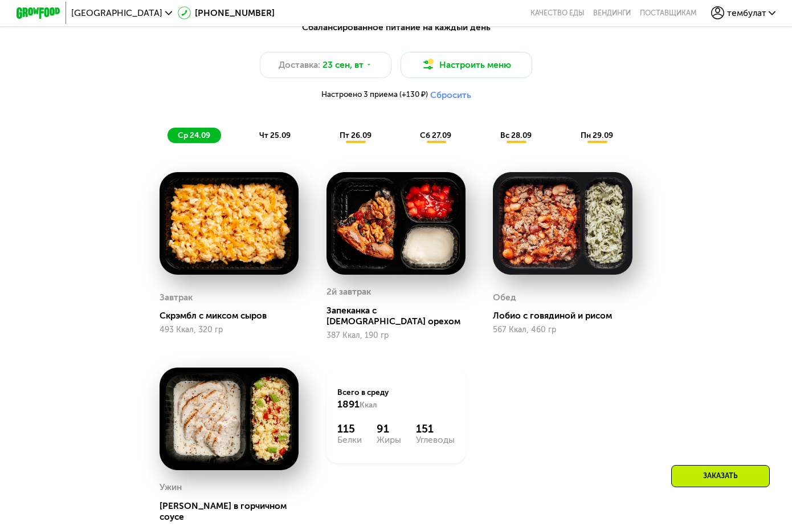
scroll to position [760, 0]
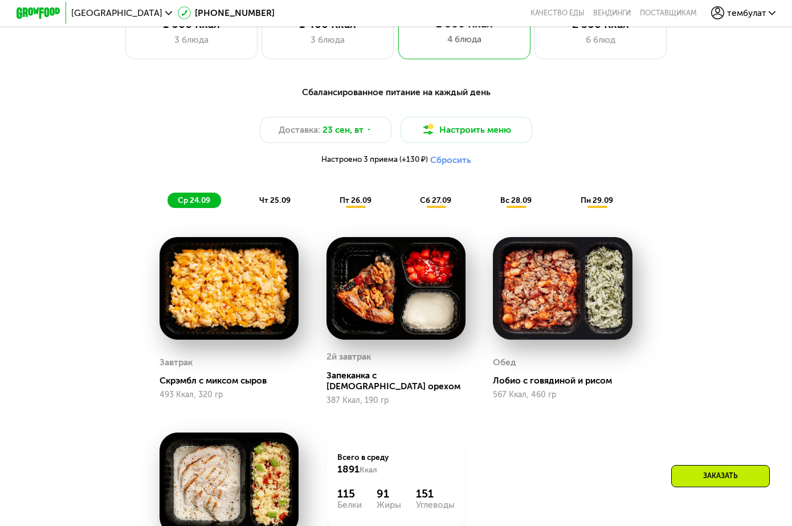
click at [274, 204] on span "чт 25.09" at bounding box center [274, 200] width 31 height 10
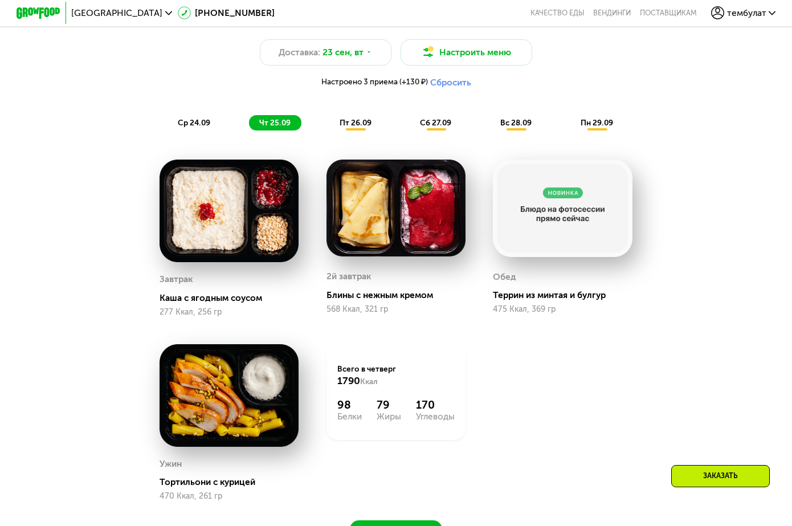
scroll to position [817, 0]
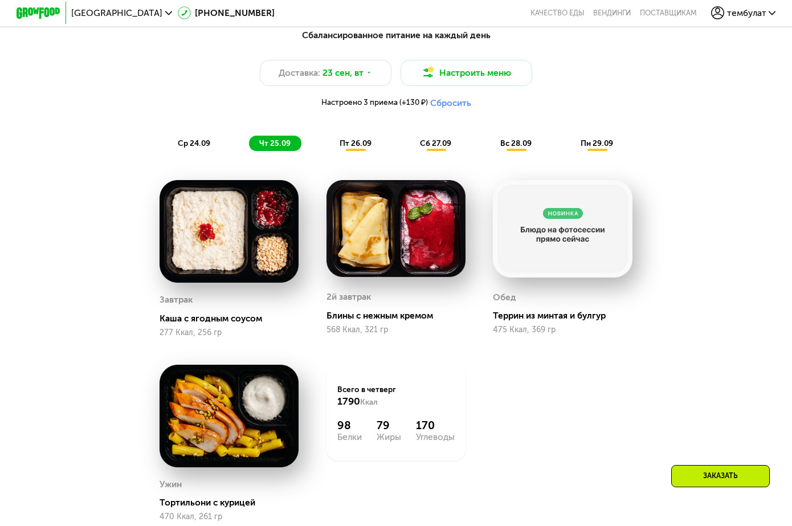
click at [352, 148] on span "пт 26.09" at bounding box center [355, 143] width 32 height 10
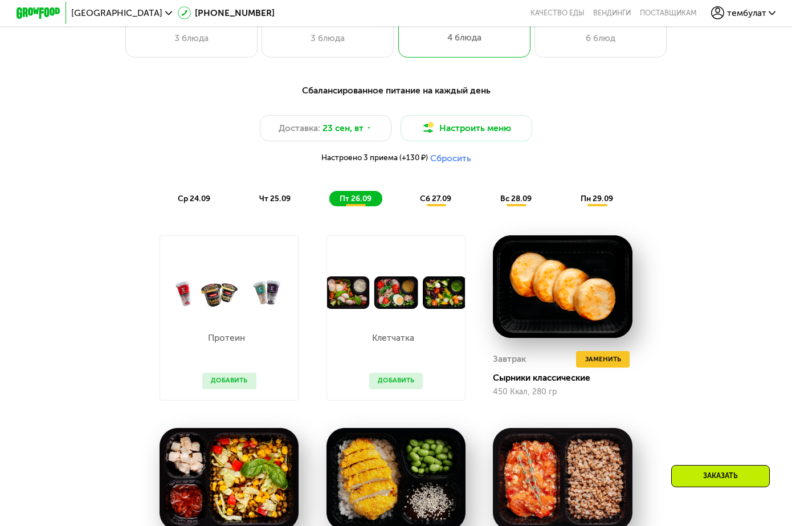
scroll to position [760, 0]
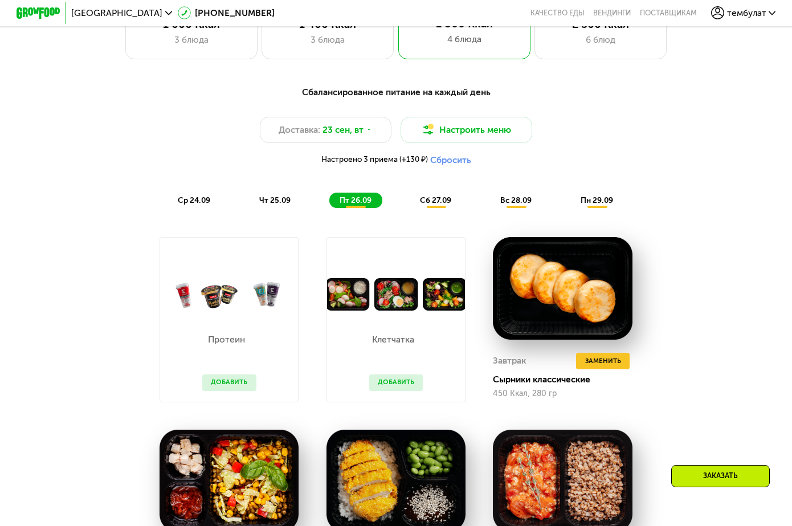
click at [434, 205] on span "сб 27.09" at bounding box center [435, 200] width 31 height 10
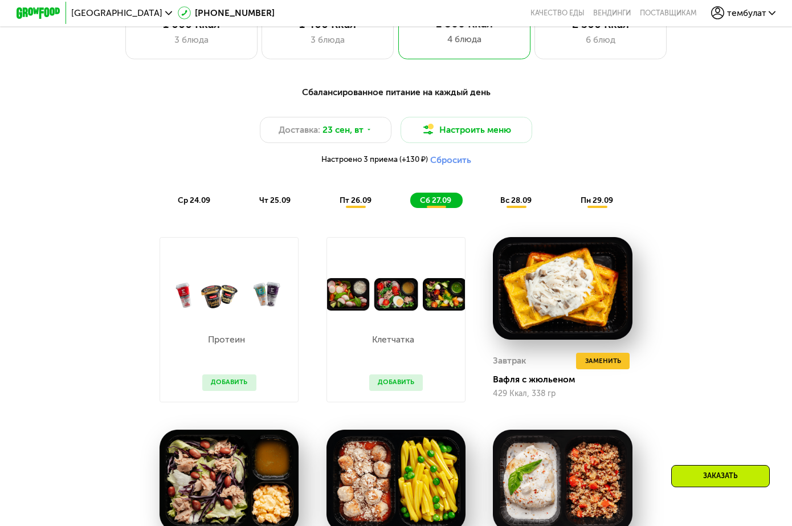
click at [515, 204] on span "вс 28.09" at bounding box center [515, 200] width 31 height 10
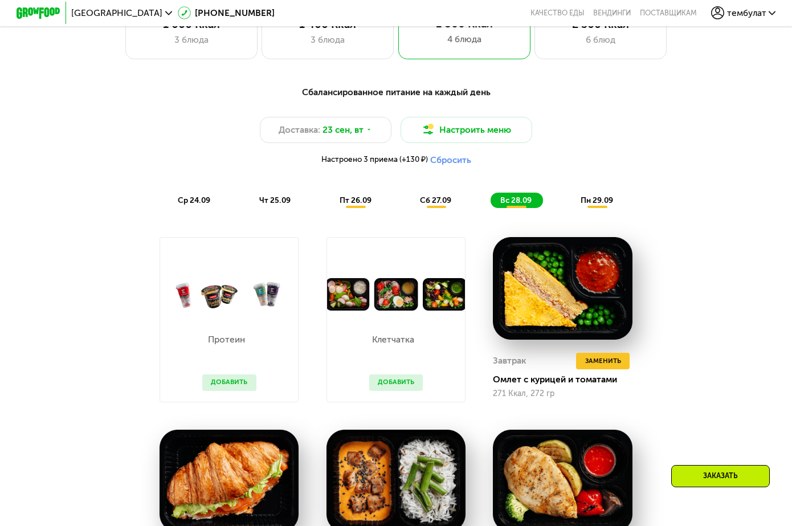
click at [603, 205] on span "пн 29.09" at bounding box center [596, 200] width 32 height 10
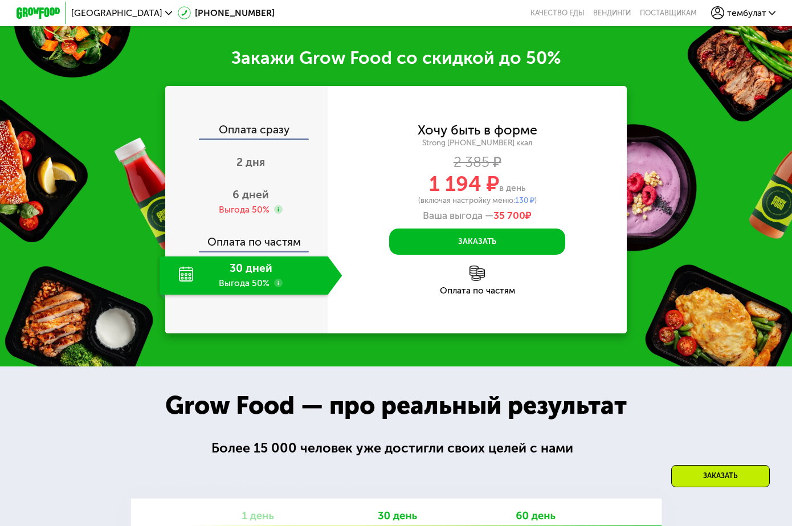
scroll to position [1443, 0]
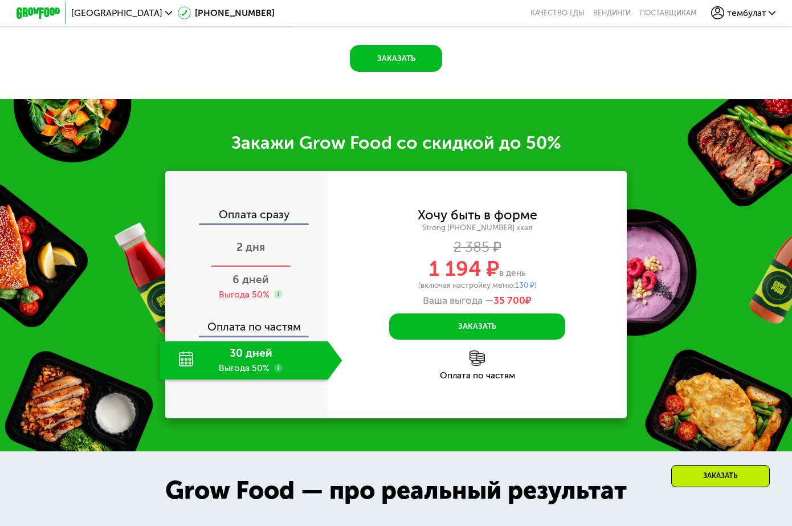
click at [243, 253] on span "2 дня" at bounding box center [250, 246] width 28 height 13
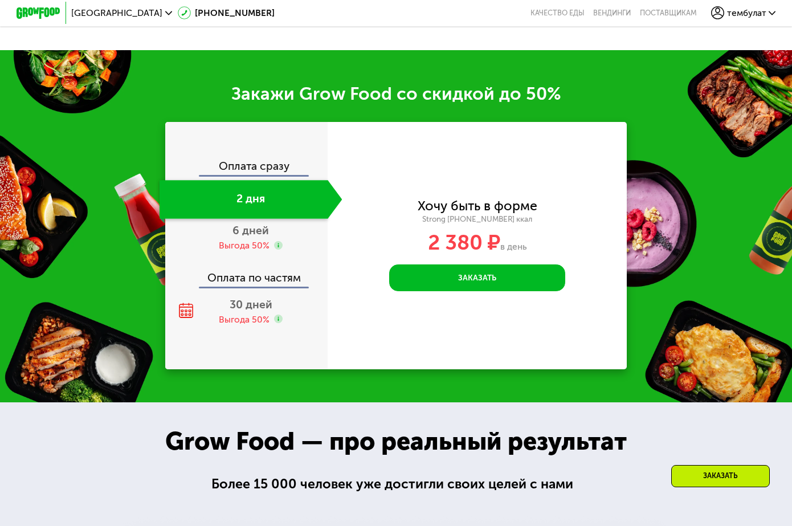
scroll to position [1282, 0]
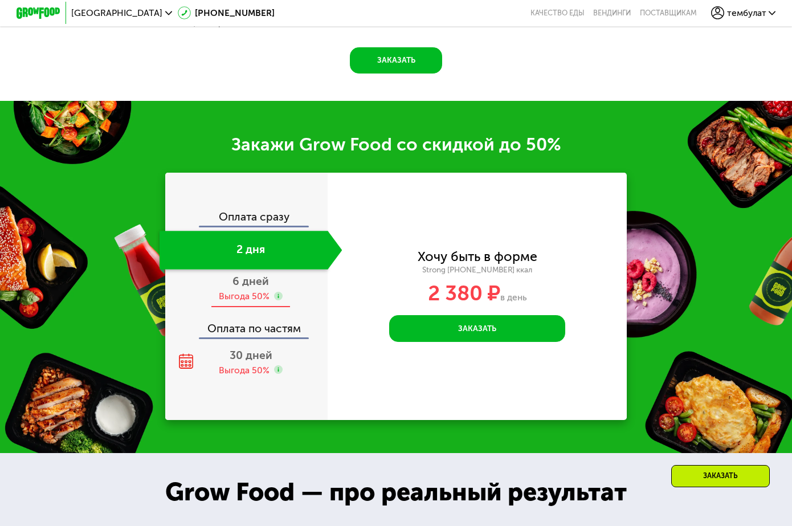
click at [243, 288] on span "6 дней" at bounding box center [250, 280] width 36 height 13
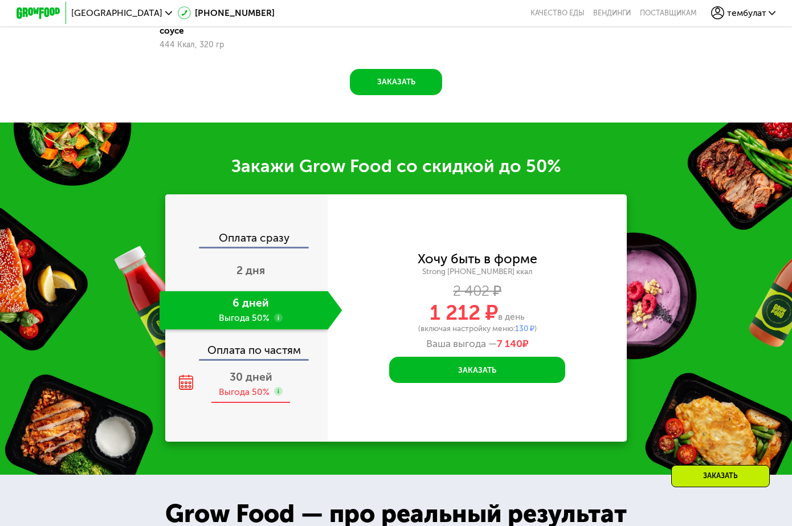
click at [260, 370] on span "30 дней" at bounding box center [251, 376] width 43 height 13
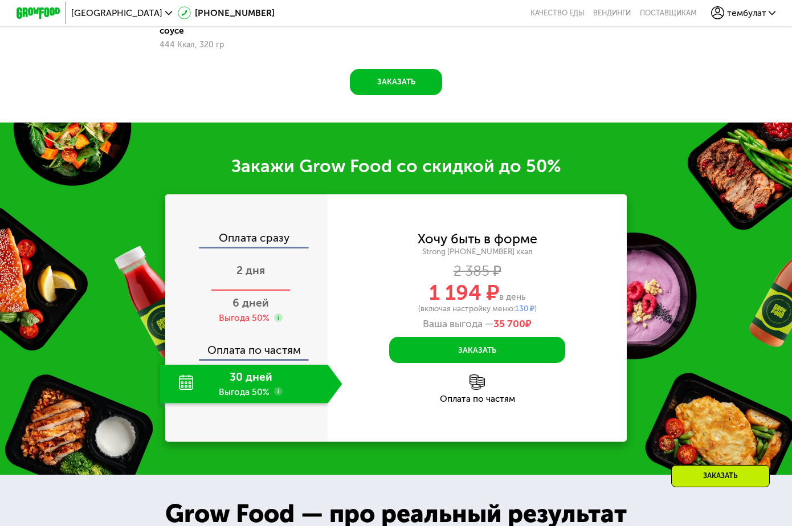
click at [260, 265] on span "2 дня" at bounding box center [250, 270] width 28 height 13
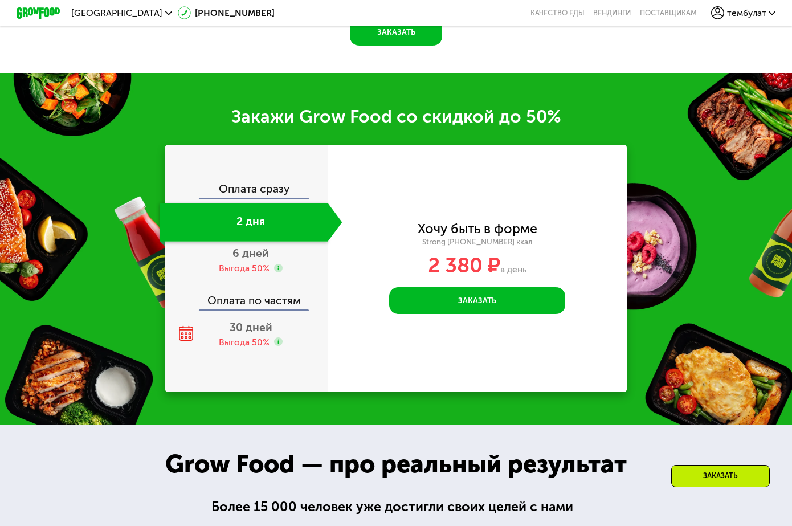
scroll to position [1282, 0]
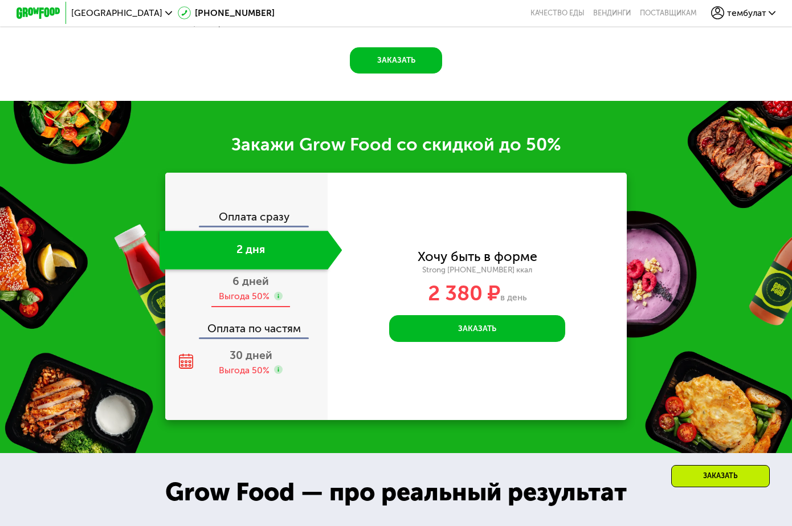
click at [256, 288] on span "6 дней" at bounding box center [250, 280] width 36 height 13
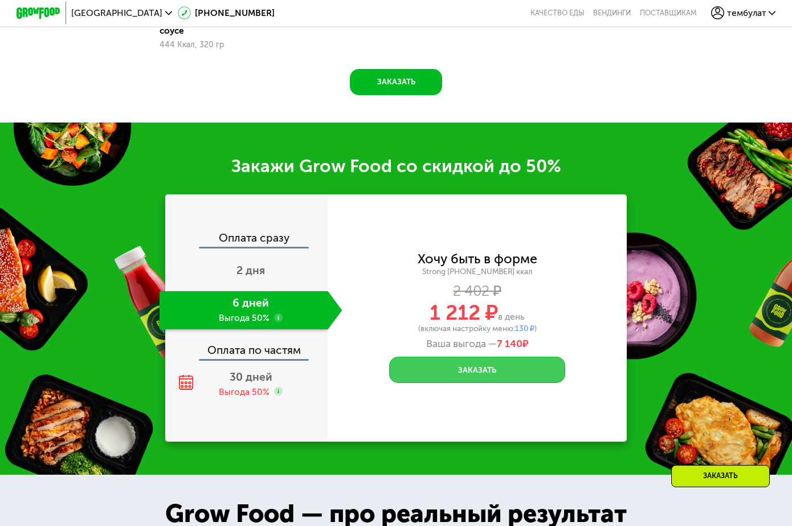
click at [484, 362] on button "Заказать" at bounding box center [477, 370] width 176 height 26
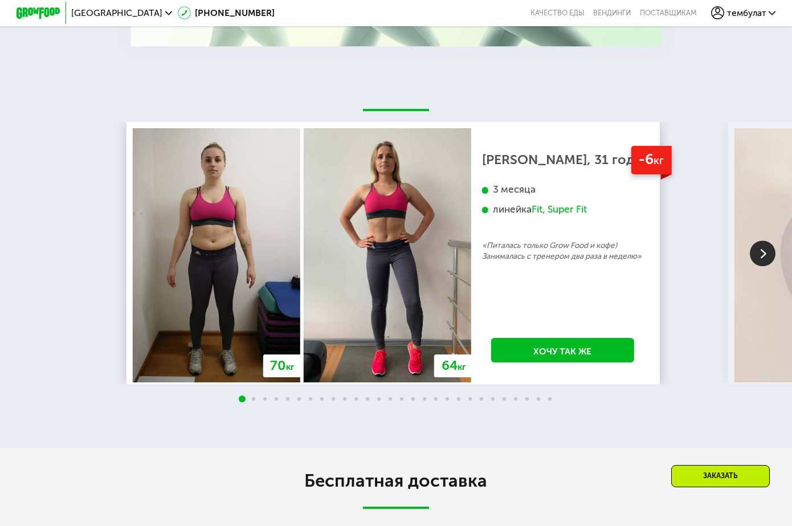
scroll to position [2165, 0]
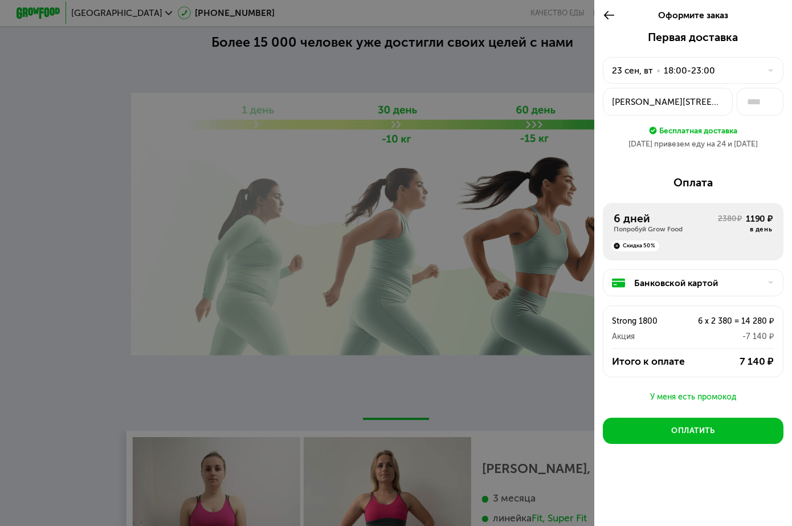
scroll to position [1823, 0]
click at [604, 19] on icon at bounding box center [609, 15] width 13 height 13
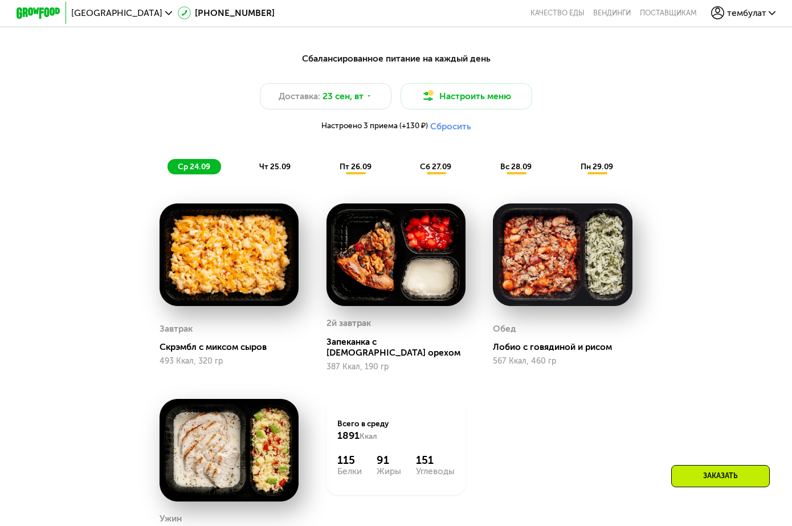
scroll to position [798, 0]
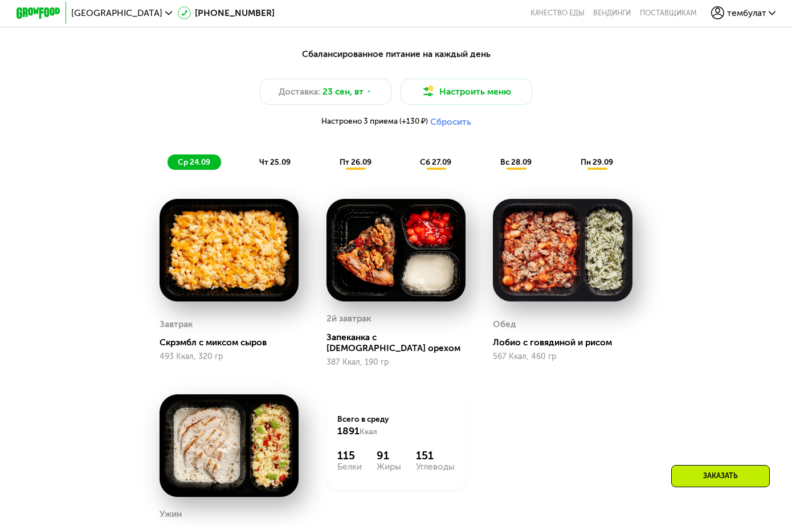
click at [376, 316] on div "2й завтрак Запеканка с [DEMOGRAPHIC_DATA] орехом 387 Ккал, 190 гр" at bounding box center [396, 283] width 140 height 168
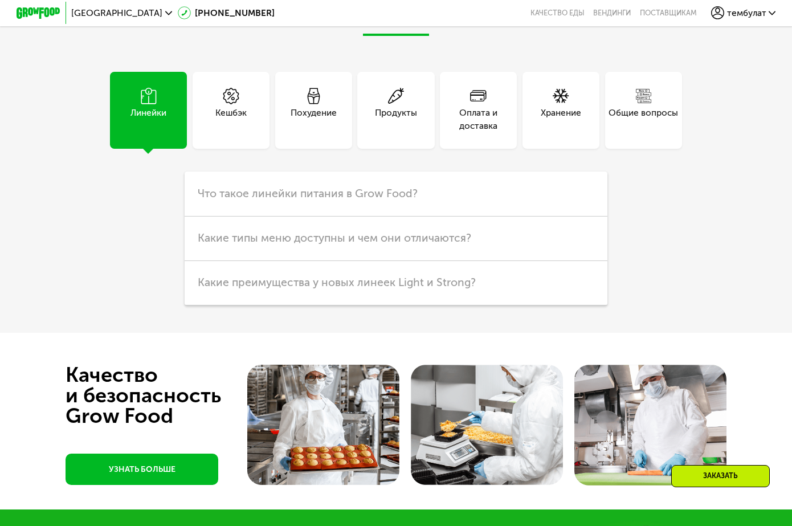
scroll to position [2734, 0]
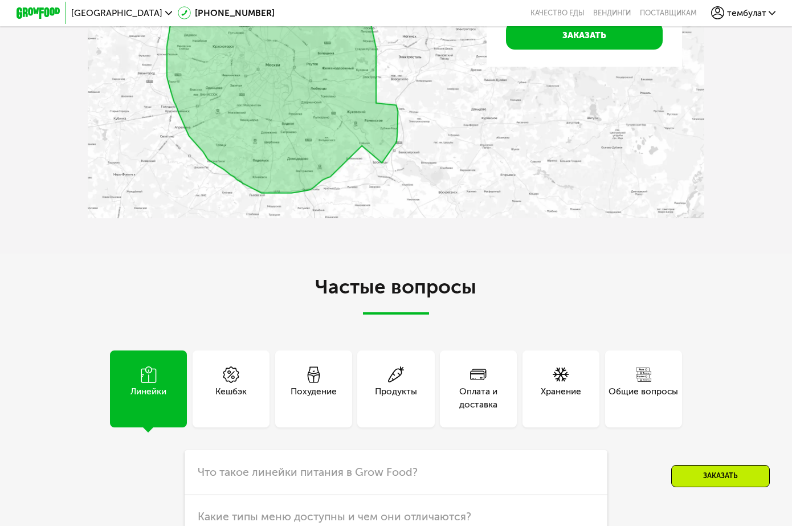
click at [321, 390] on div "Похудение" at bounding box center [313, 397] width 46 height 26
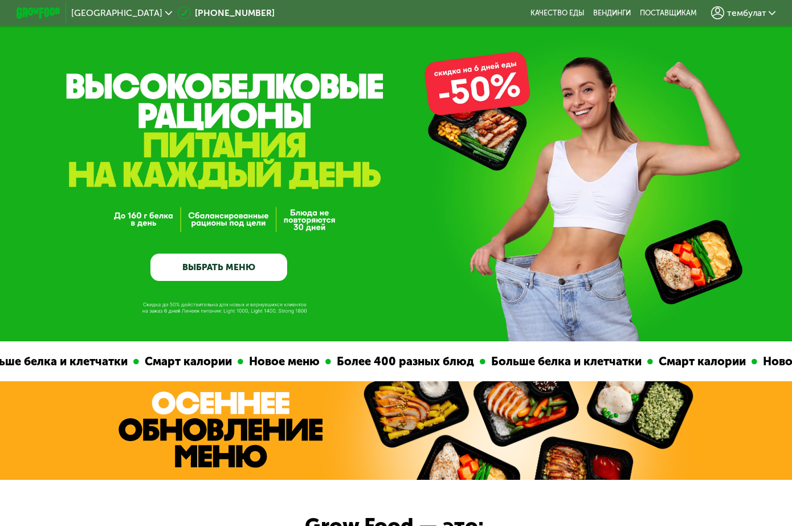
scroll to position [0, 0]
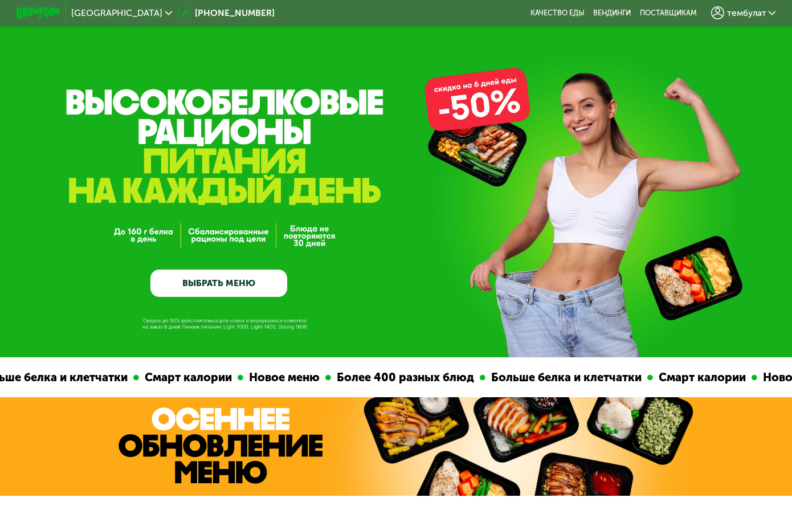
click at [102, 12] on div "[GEOGRAPHIC_DATA]" at bounding box center [121, 13] width 100 height 9
